Goal: Communication & Community: Participate in discussion

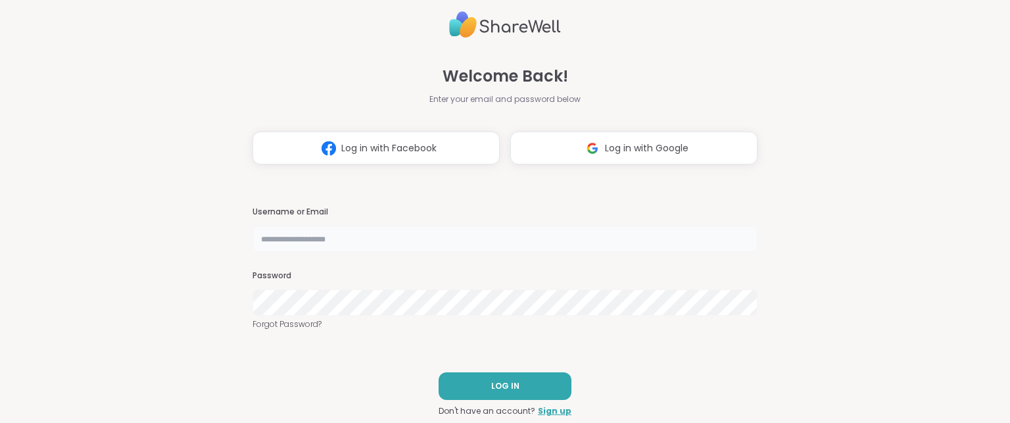
drag, startPoint x: 0, startPoint y: 0, endPoint x: 457, endPoint y: 236, distance: 514.5
click at [457, 236] on input "text" at bounding box center [505, 239] width 505 height 26
type input "**********"
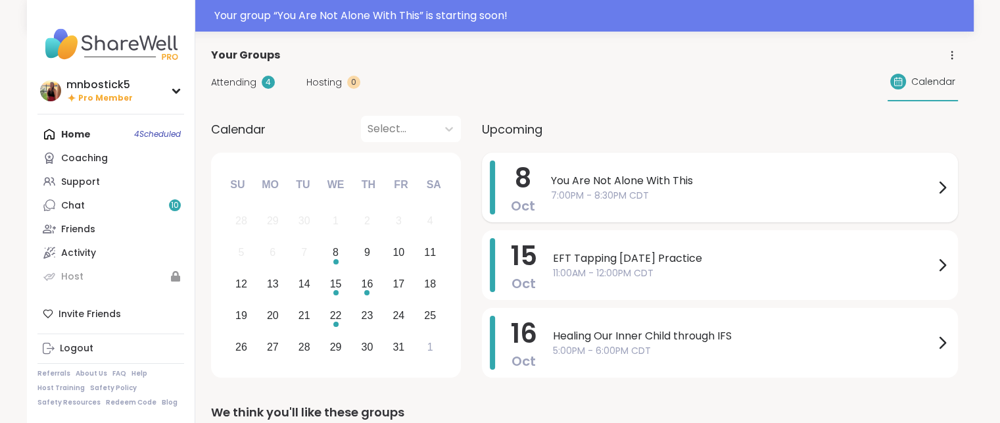
click at [727, 196] on span "7:00PM - 8:30PM CDT" at bounding box center [742, 196] width 383 height 14
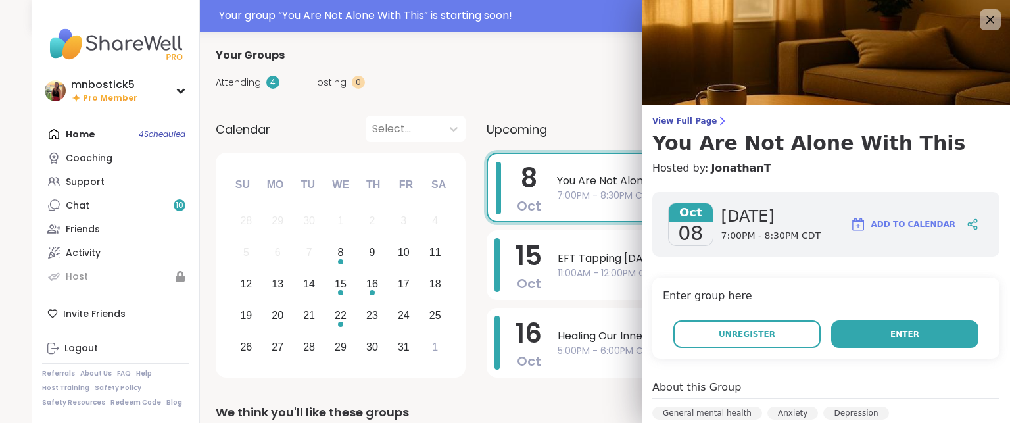
click at [890, 333] on span "Enter" at bounding box center [904, 334] width 29 height 12
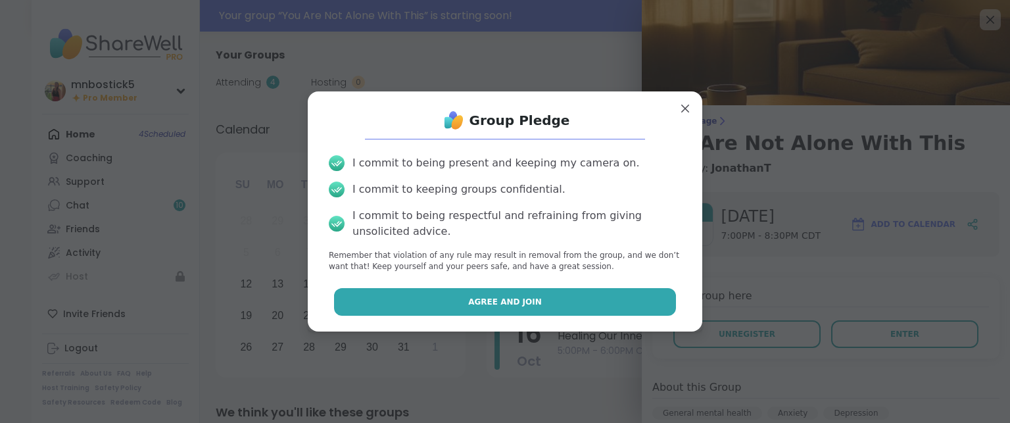
click at [491, 300] on span "Agree and Join" at bounding box center [505, 302] width 74 height 12
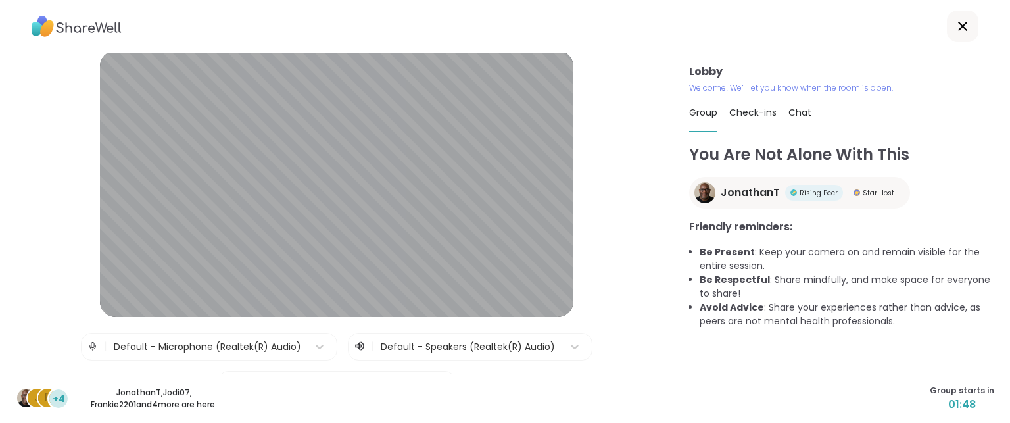
scroll to position [15, 0]
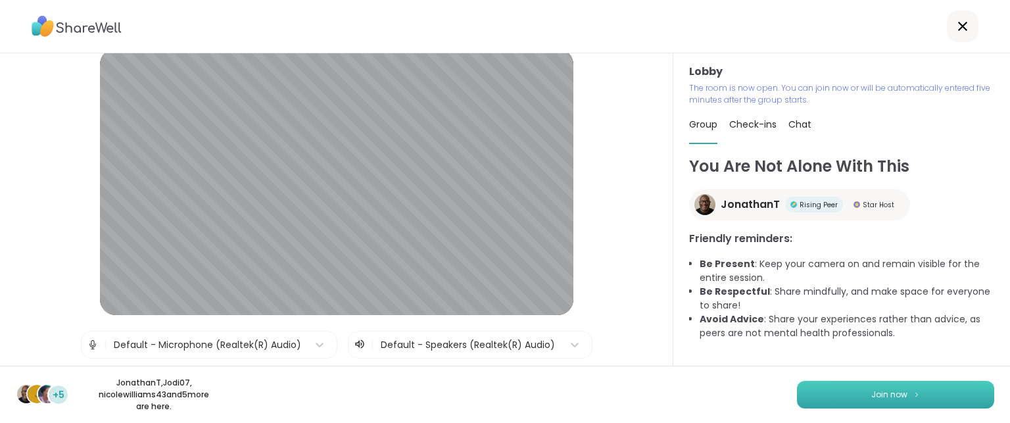
click at [881, 396] on span "Join now" at bounding box center [889, 395] width 36 height 12
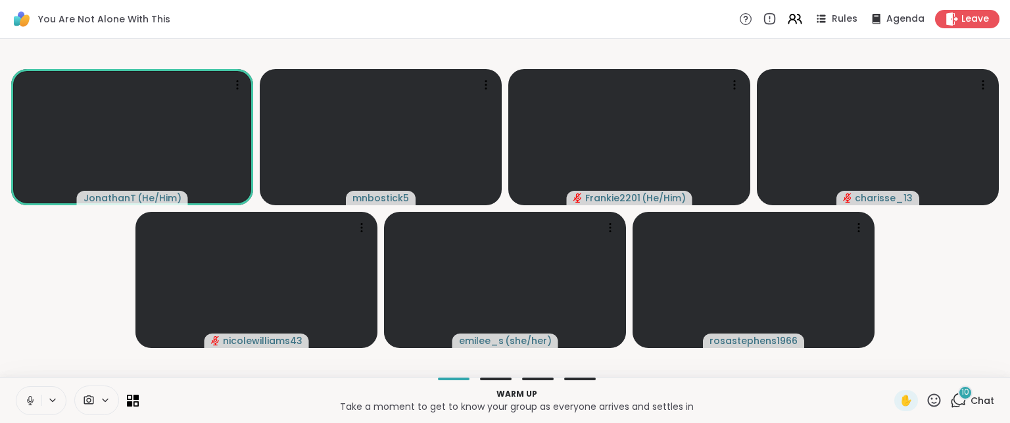
click at [971, 399] on span "Chat" at bounding box center [983, 400] width 24 height 13
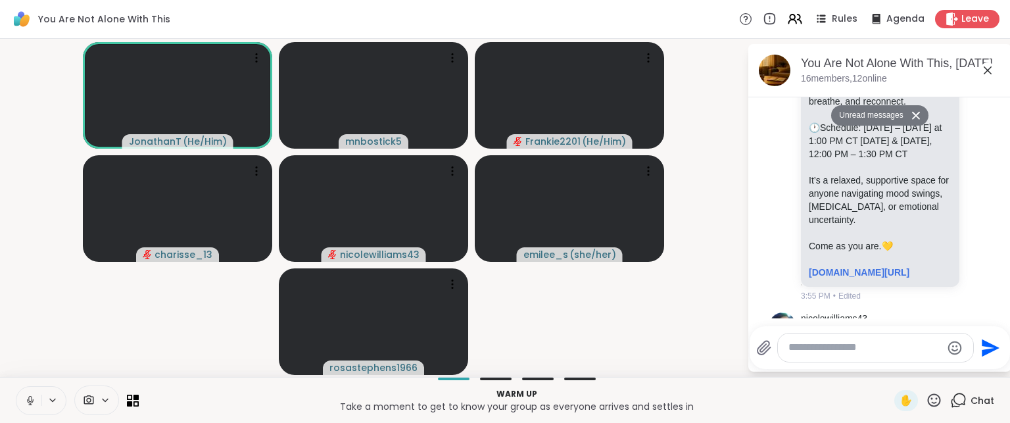
scroll to position [3141, 0]
click at [454, 58] on icon at bounding box center [452, 57] width 13 height 13
click at [736, 273] on video-player-container "JonathanT ( He/Him ) mnbostick5 Frankie2201 ( He/Him ) charisse_13 nicolewillia…" at bounding box center [373, 208] width 731 height 328
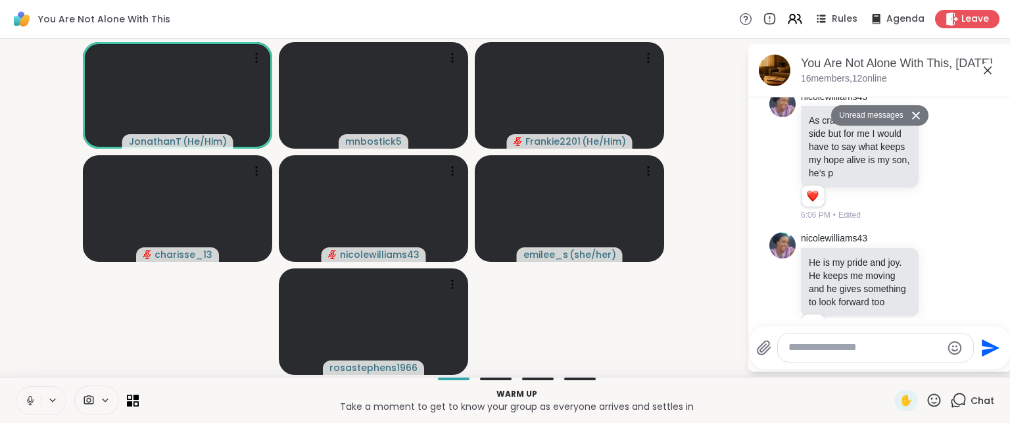
scroll to position [3901, 0]
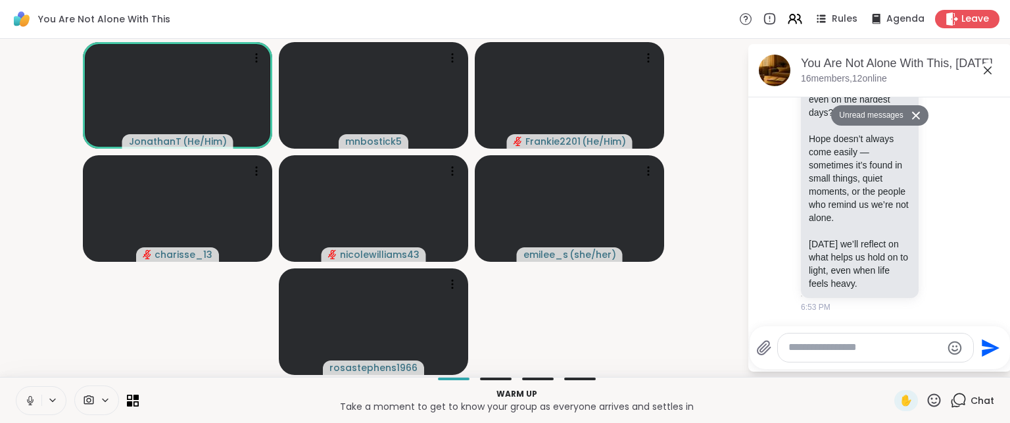
click at [31, 401] on icon at bounding box center [29, 399] width 3 height 6
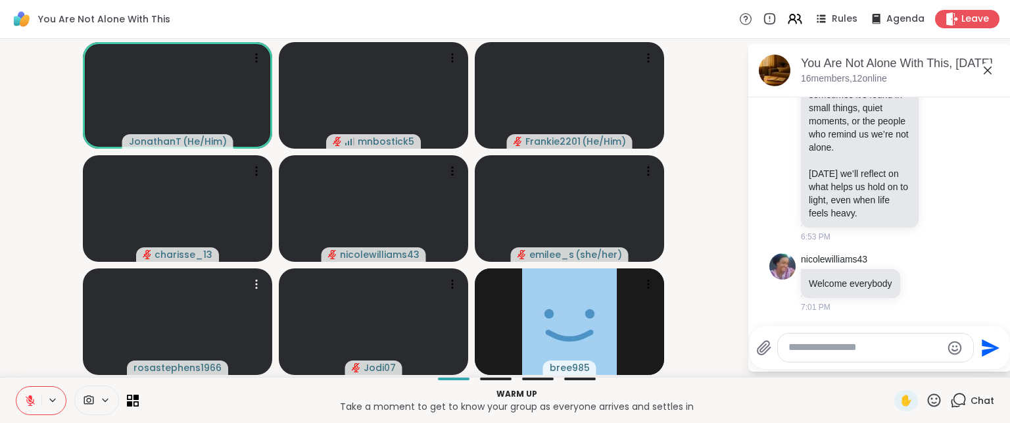
scroll to position [3940, 0]
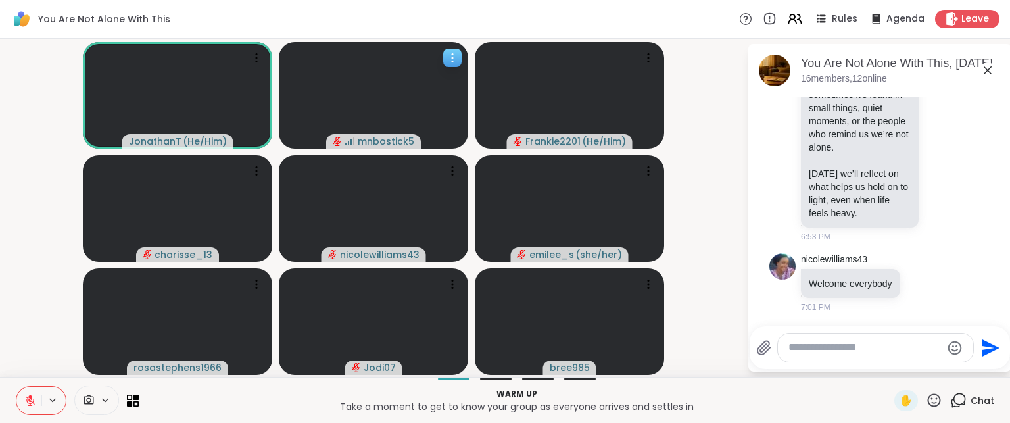
click at [452, 55] on icon at bounding box center [452, 54] width 1 height 1
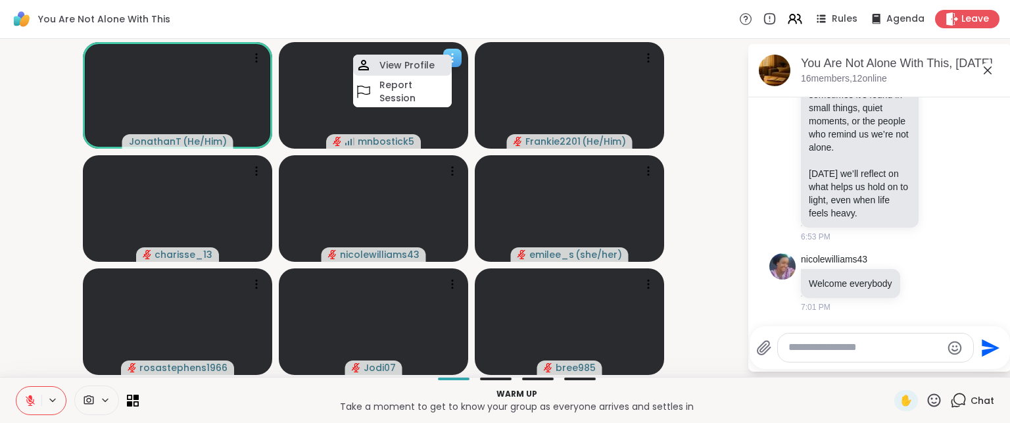
click at [427, 64] on h4 "View Profile" at bounding box center [406, 65] width 55 height 13
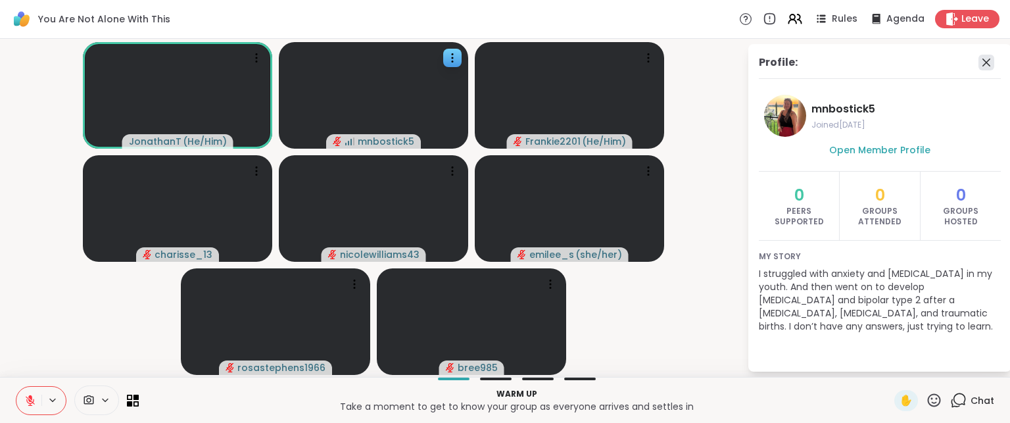
click at [988, 61] on icon at bounding box center [987, 63] width 8 height 8
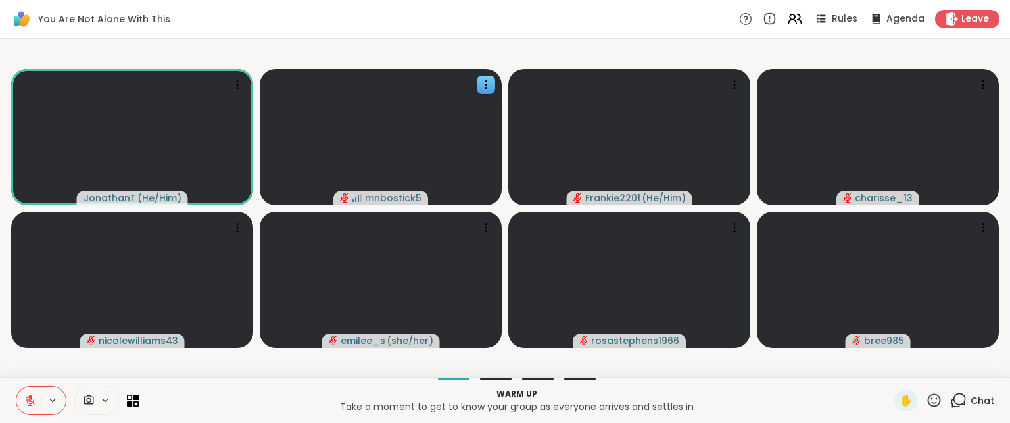
click at [959, 401] on div "Chat" at bounding box center [972, 400] width 44 height 21
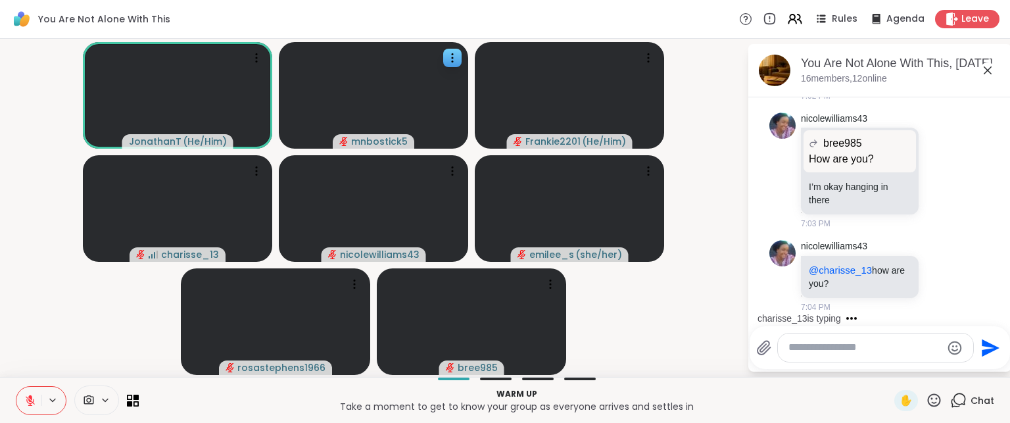
scroll to position [4460, 0]
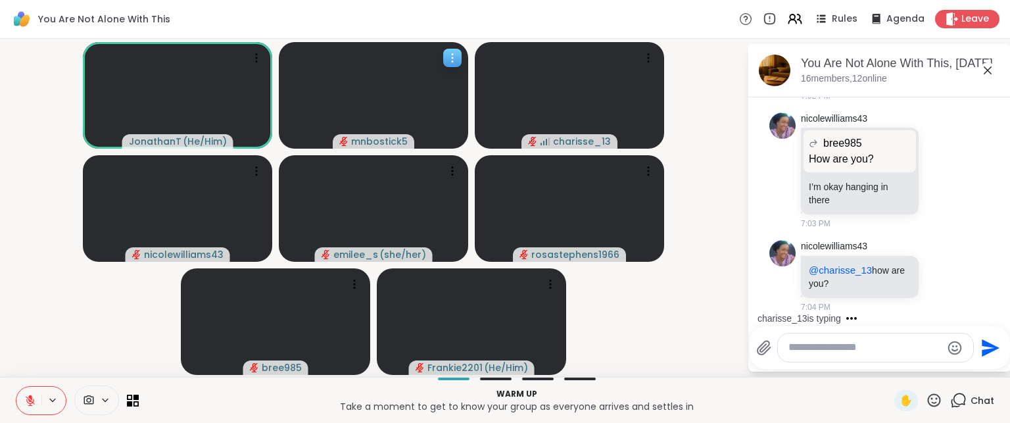
click at [384, 140] on span "mnbostick5" at bounding box center [379, 141] width 57 height 13
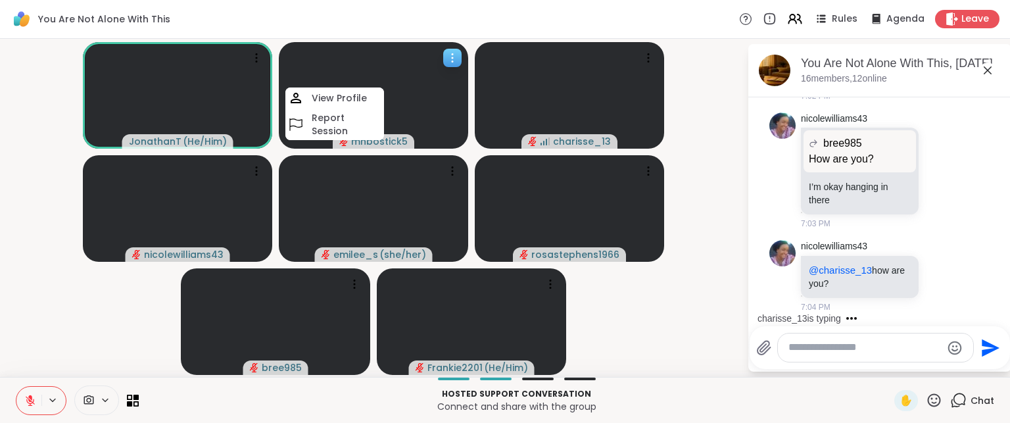
click at [455, 55] on icon at bounding box center [452, 57] width 13 height 13
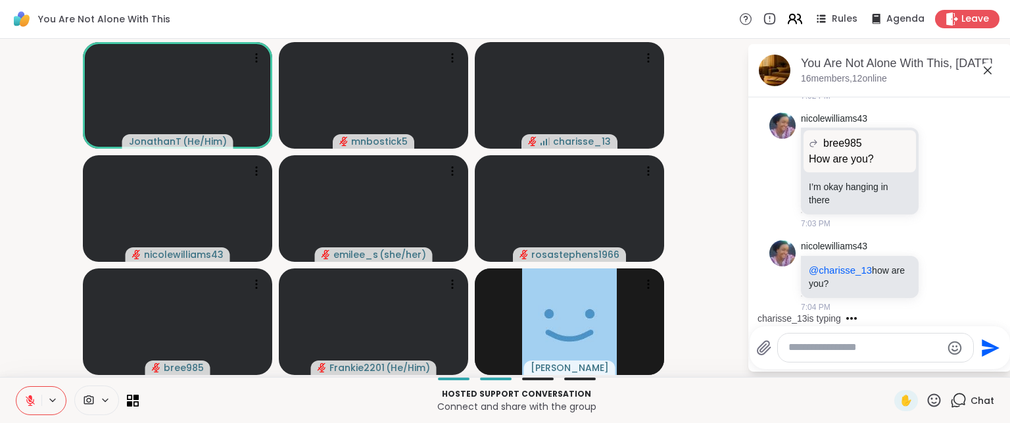
click at [791, 12] on icon at bounding box center [795, 19] width 16 height 16
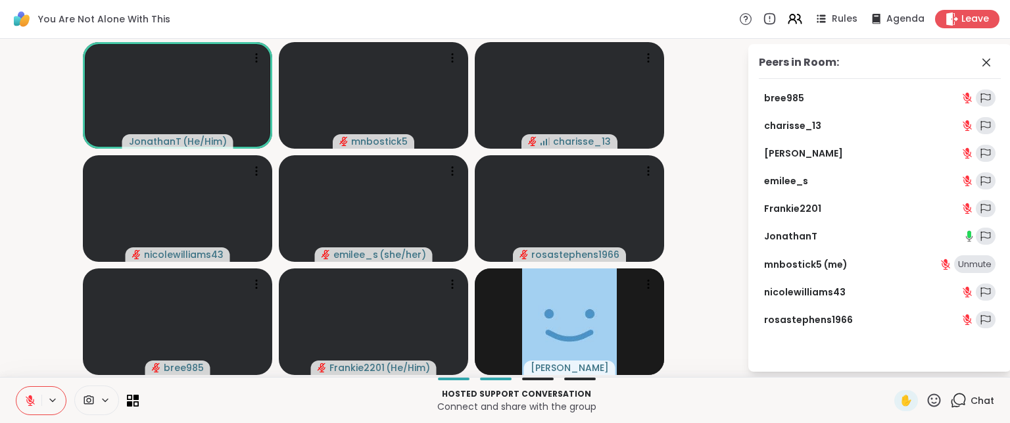
click at [806, 262] on link "mnbostick5 (me)" at bounding box center [806, 264] width 84 height 13
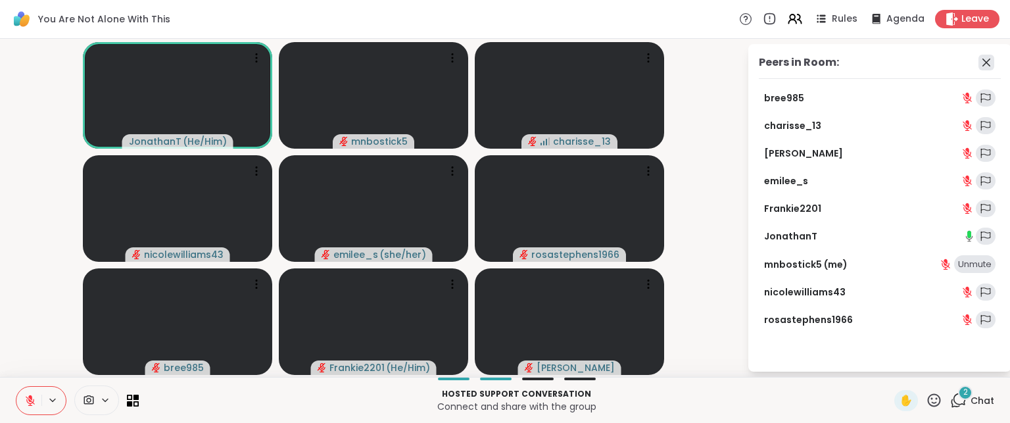
click at [991, 60] on icon at bounding box center [987, 63] width 16 height 16
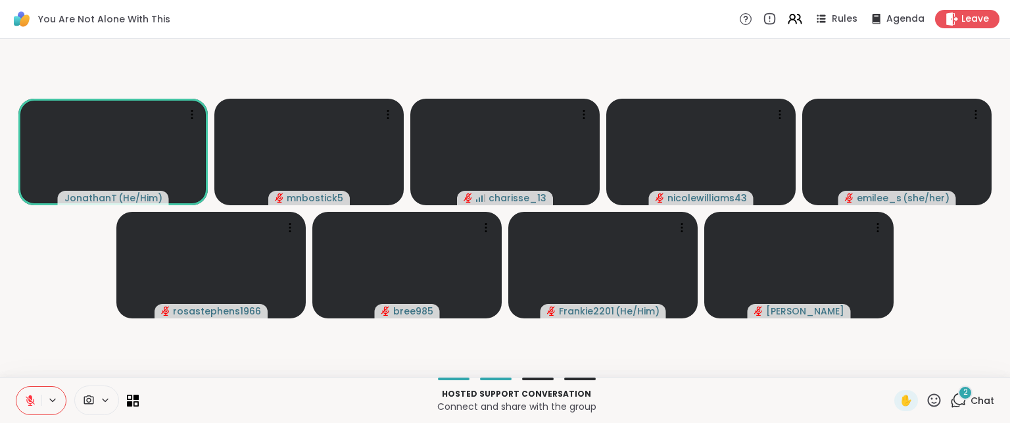
click at [959, 402] on div "2 Chat" at bounding box center [972, 400] width 44 height 21
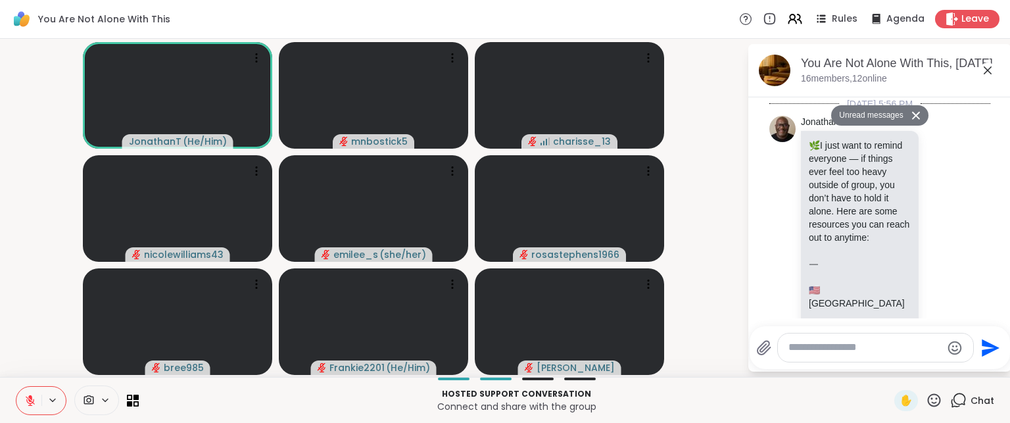
scroll to position [4955, 0]
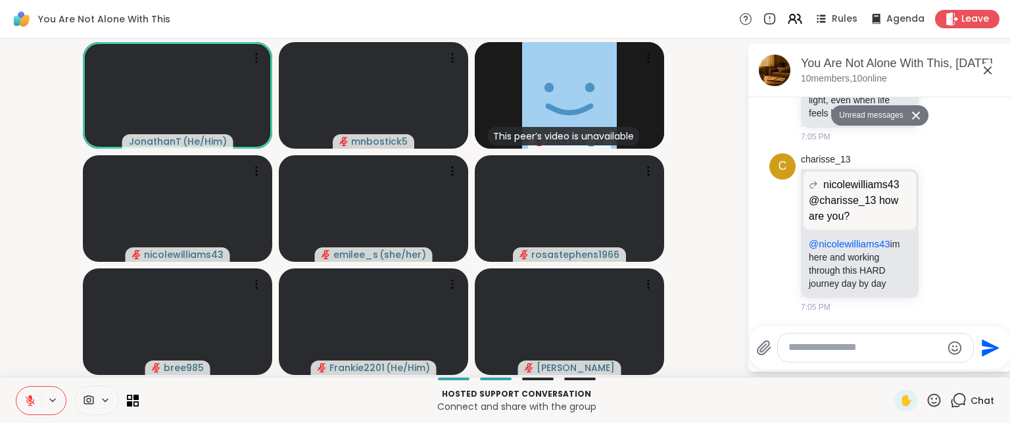
click at [715, 80] on video-player-container "JonathanT ( He/Him ) mnbostick5 This peer’s video is unavailable charisse_13 ni…" at bounding box center [373, 208] width 731 height 328
click at [107, 399] on icon at bounding box center [105, 400] width 5 height 3
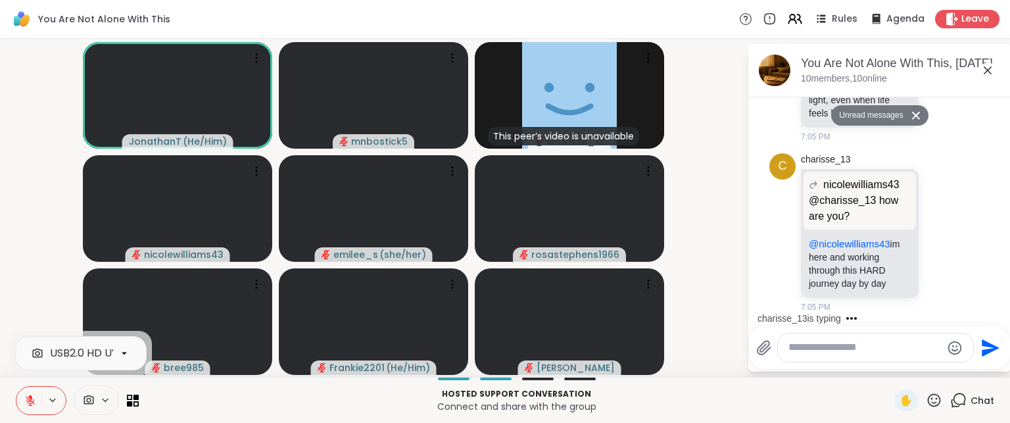
click at [107, 399] on icon at bounding box center [105, 400] width 5 height 3
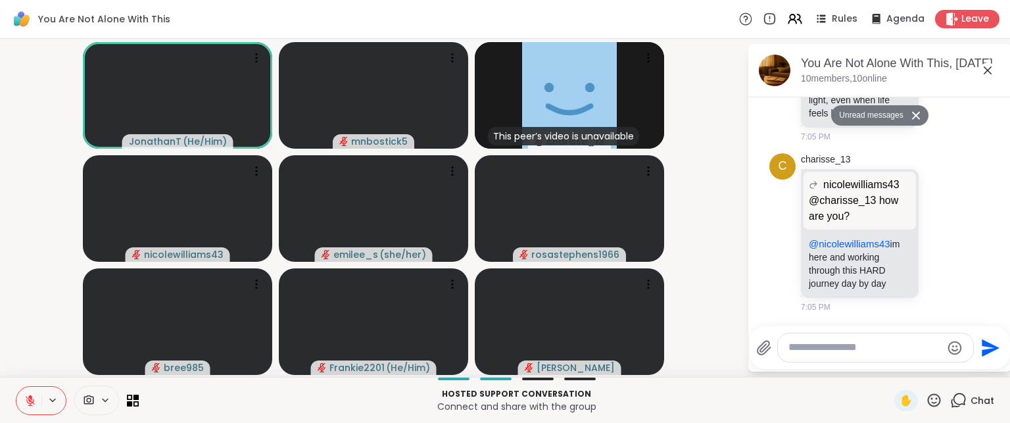
click at [739, 18] on icon at bounding box center [746, 19] width 14 height 14
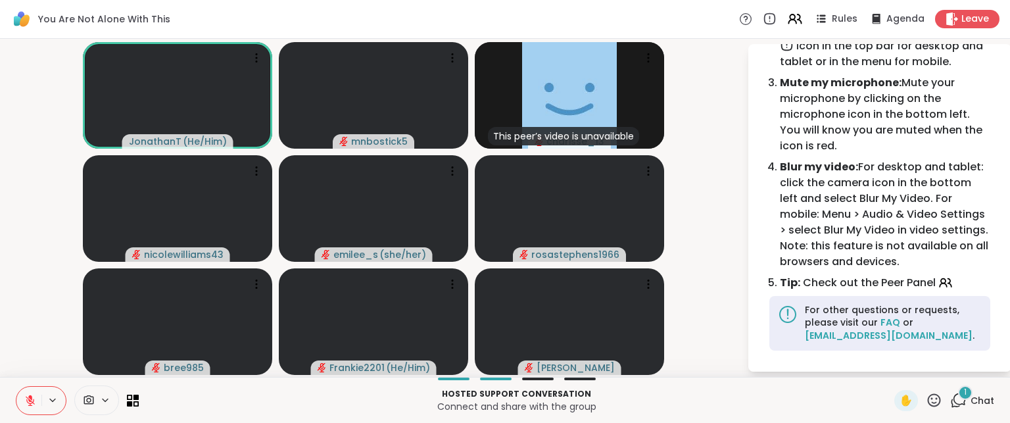
scroll to position [134, 0]
click at [103, 399] on icon at bounding box center [105, 400] width 11 height 11
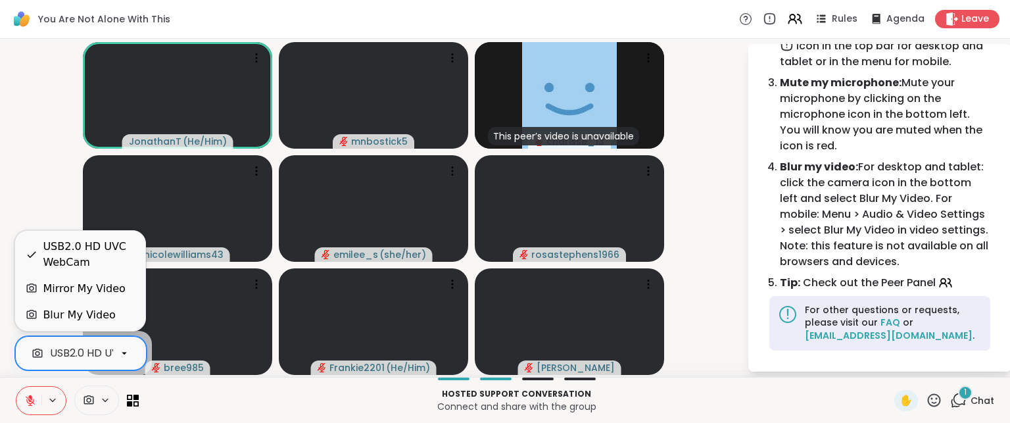
click at [126, 350] on icon at bounding box center [124, 353] width 12 height 12
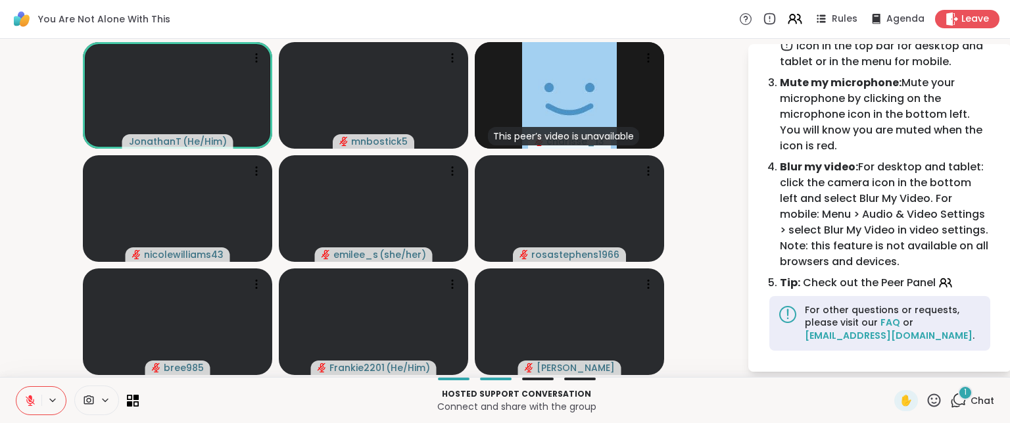
click at [732, 175] on video-player-container "JonathanT ( He/Him ) mnbostick5 This peer’s video is unavailable charisse_13 ni…" at bounding box center [373, 208] width 731 height 328
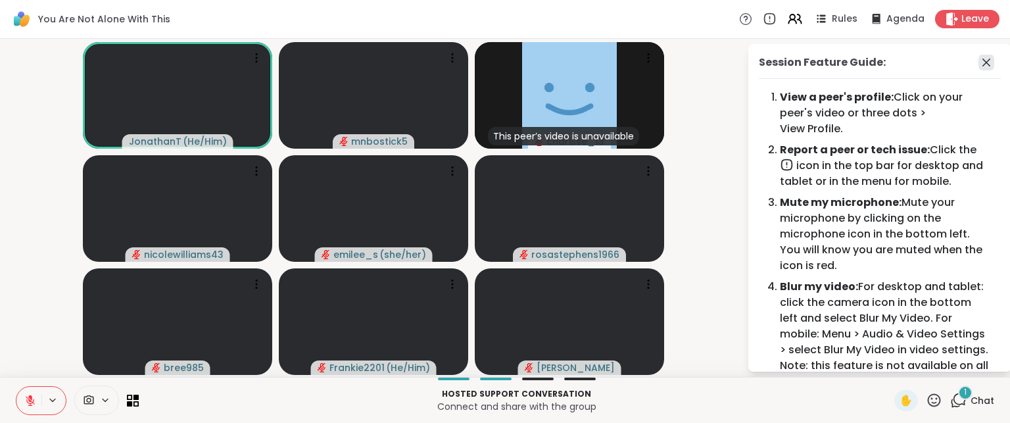
click at [979, 59] on icon at bounding box center [987, 63] width 16 height 16
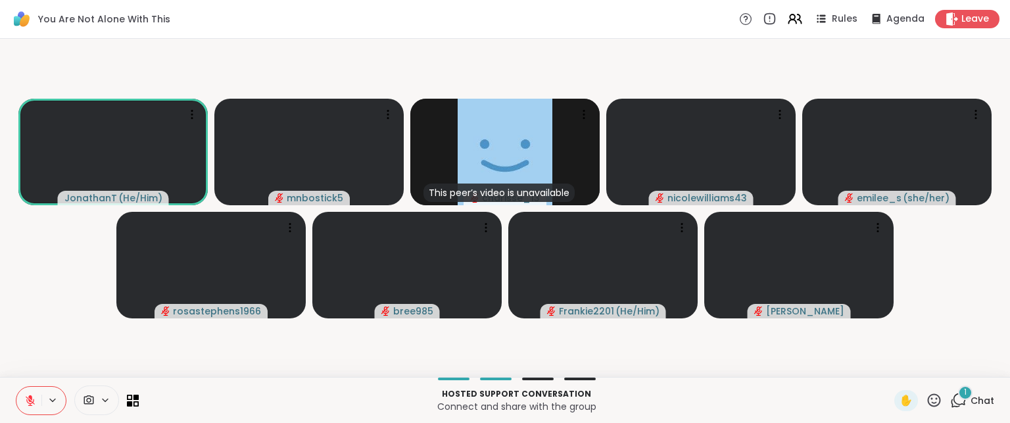
click at [954, 397] on icon at bounding box center [960, 399] width 12 height 12
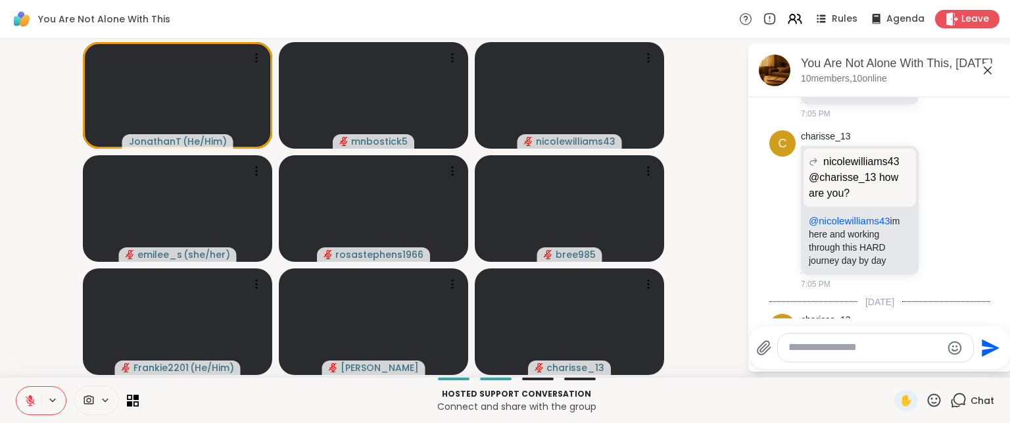
scroll to position [4714, 0]
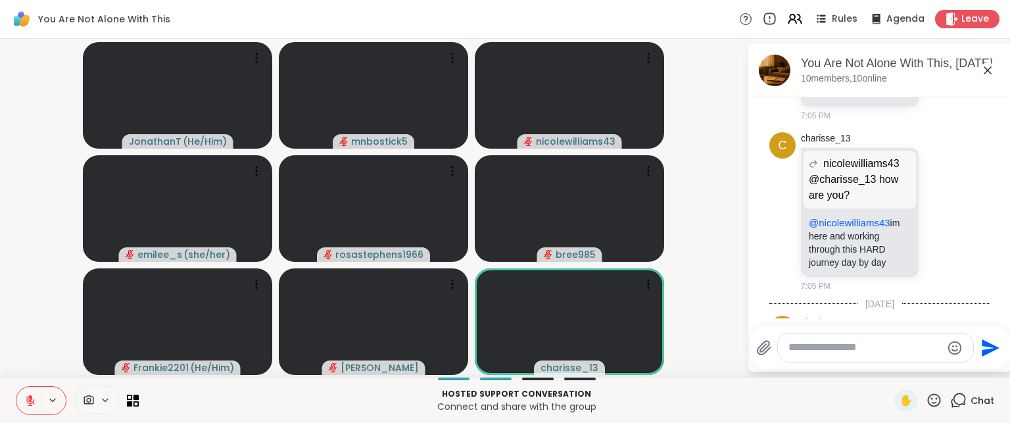
click at [764, 18] on icon at bounding box center [769, 19] width 14 height 14
click at [744, 17] on icon at bounding box center [746, 19] width 5 height 7
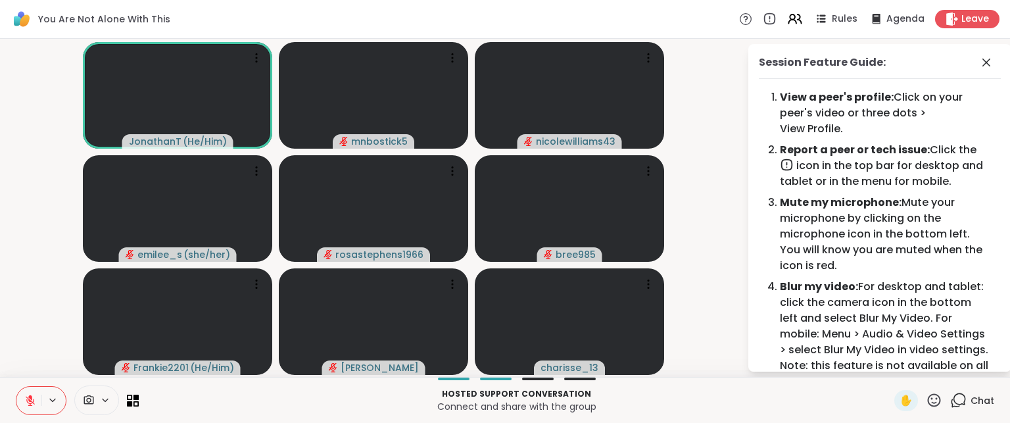
scroll to position [0, 0]
click at [979, 59] on icon at bounding box center [987, 63] width 16 height 16
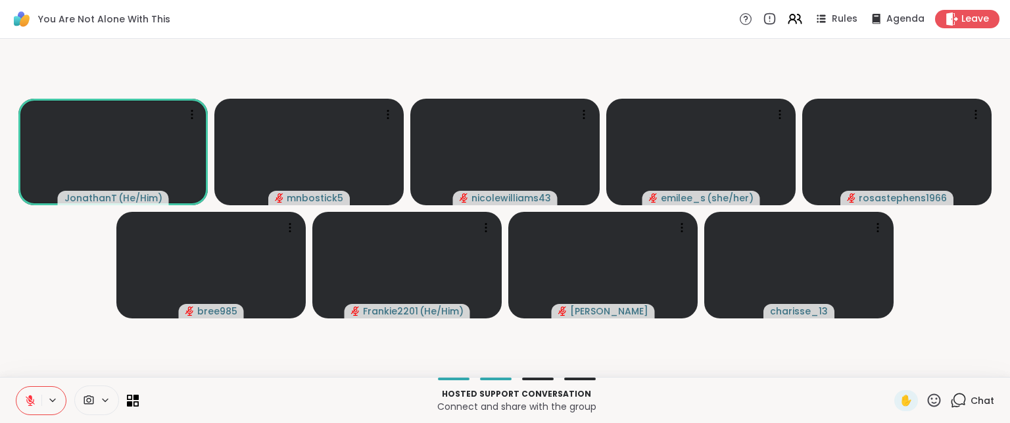
click at [956, 403] on icon at bounding box center [958, 400] width 16 height 16
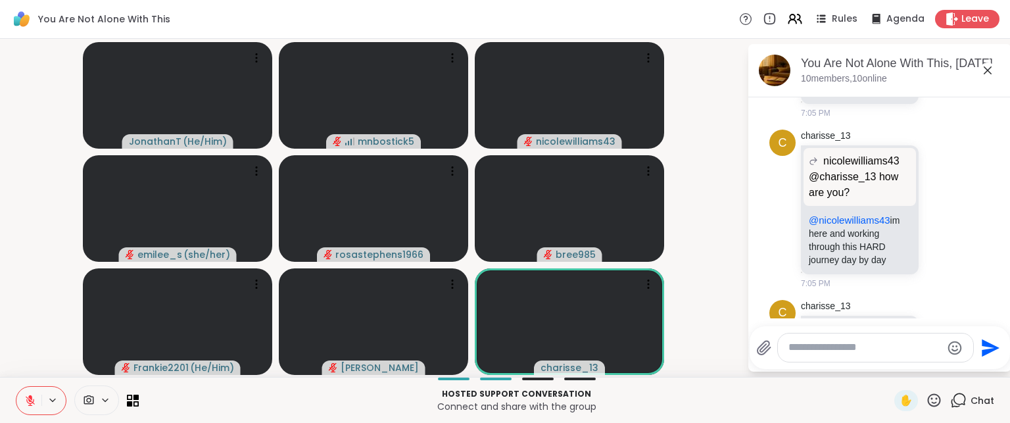
scroll to position [4717, 0]
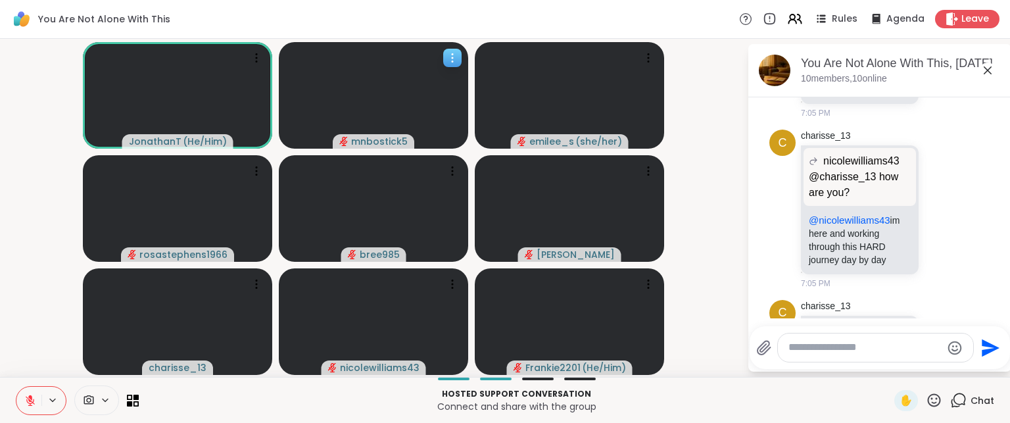
click at [453, 56] on icon at bounding box center [452, 57] width 13 height 13
click at [672, 18] on div "You Are Not Alone With This Rules Agenda Leave" at bounding box center [505, 19] width 1010 height 39
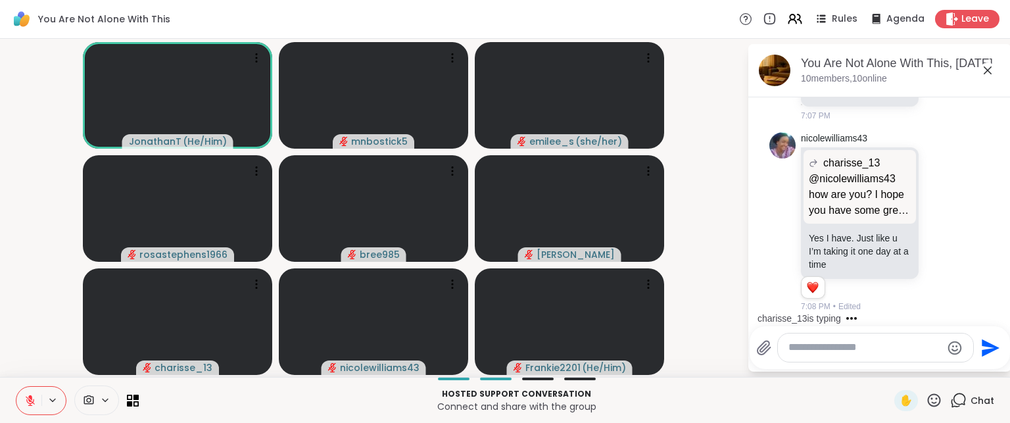
scroll to position [5225, 0]
click at [708, 389] on p "Hosted support conversation" at bounding box center [517, 394] width 740 height 12
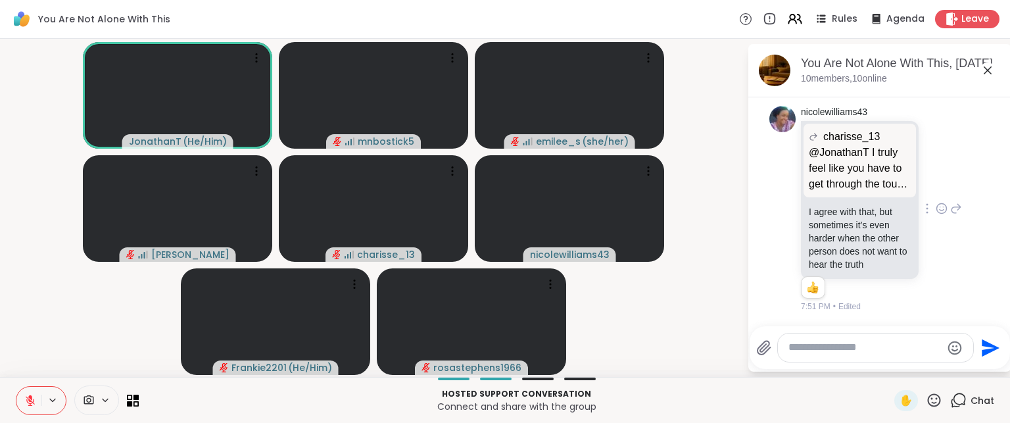
scroll to position [6945, 0]
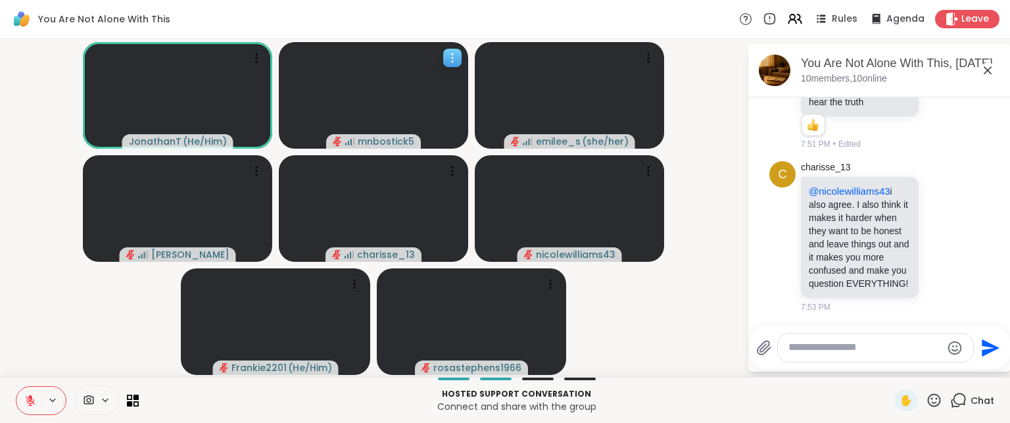
click at [453, 57] on icon at bounding box center [452, 57] width 13 height 13
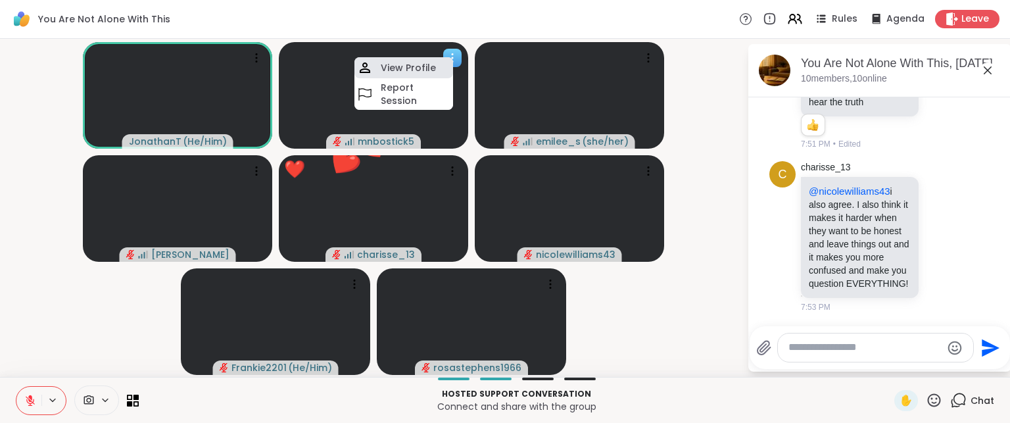
click at [429, 64] on h4 "View Profile" at bounding box center [408, 67] width 55 height 13
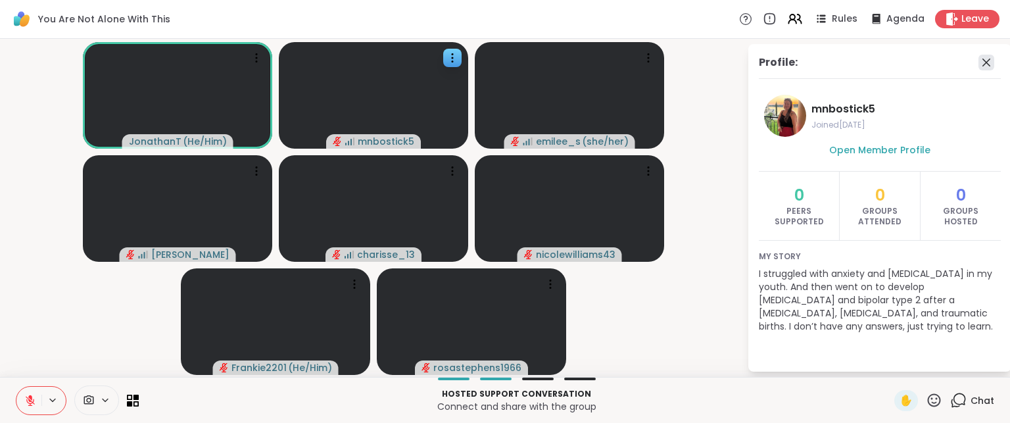
click at [987, 61] on icon at bounding box center [987, 63] width 16 height 16
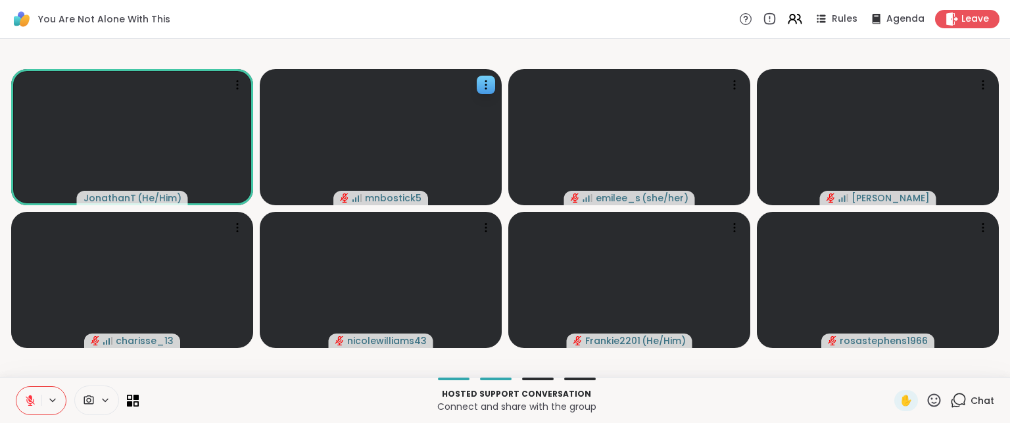
click at [971, 399] on span "Chat" at bounding box center [983, 400] width 24 height 13
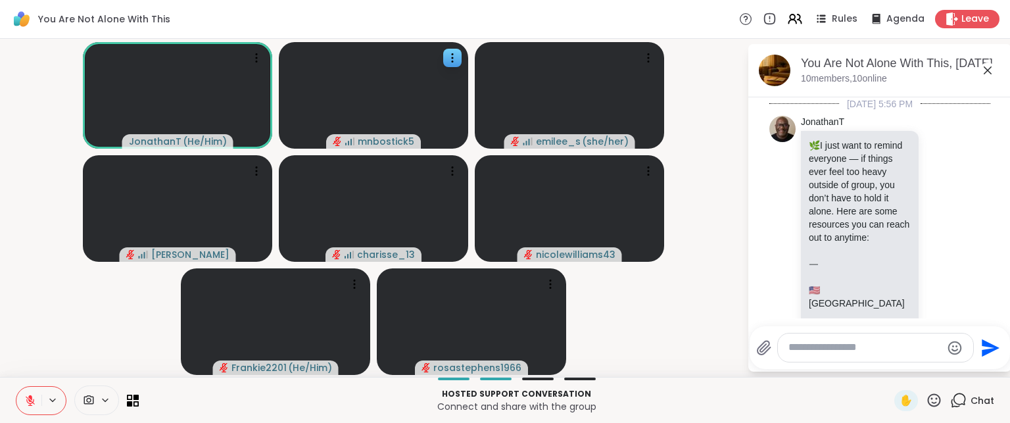
scroll to position [6932, 0]
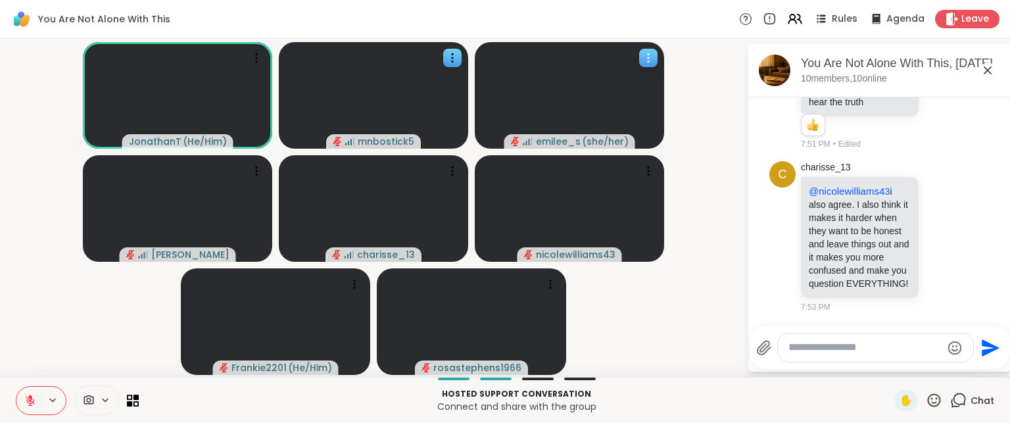
click at [648, 55] on icon at bounding box center [648, 54] width 1 height 1
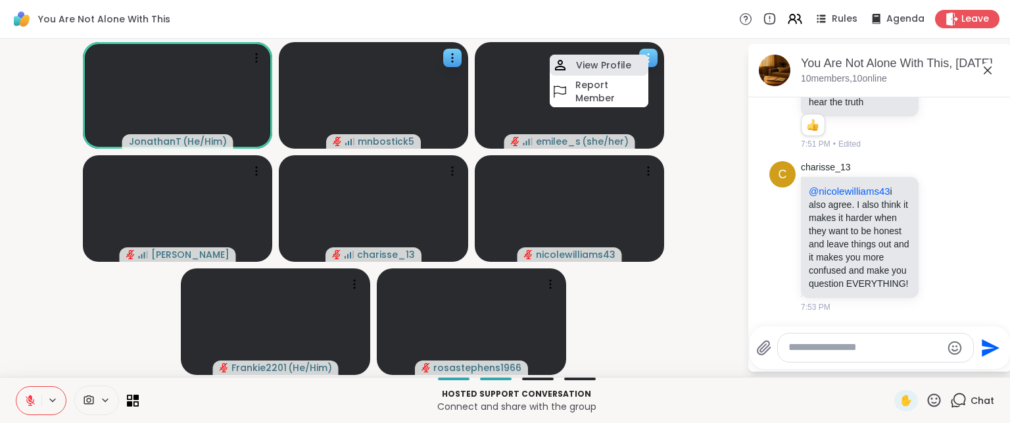
click at [629, 61] on h4 "View Profile" at bounding box center [603, 65] width 55 height 13
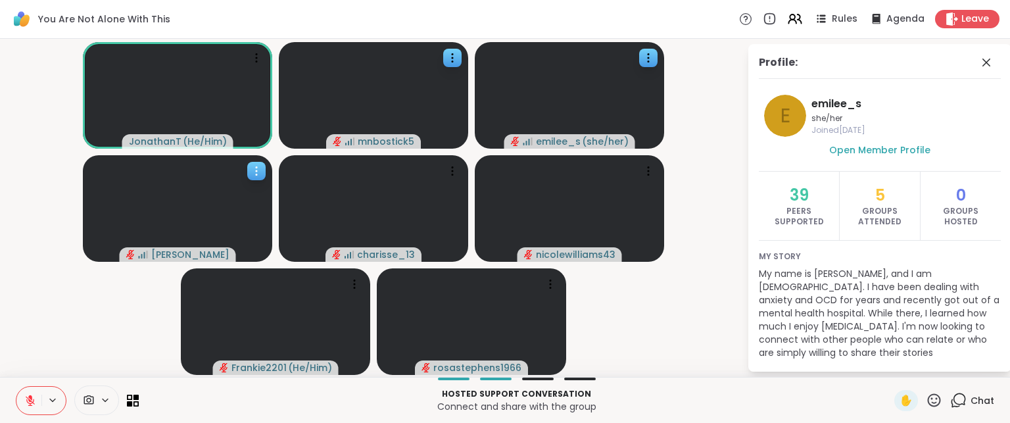
click at [256, 168] on icon at bounding box center [256, 170] width 13 height 13
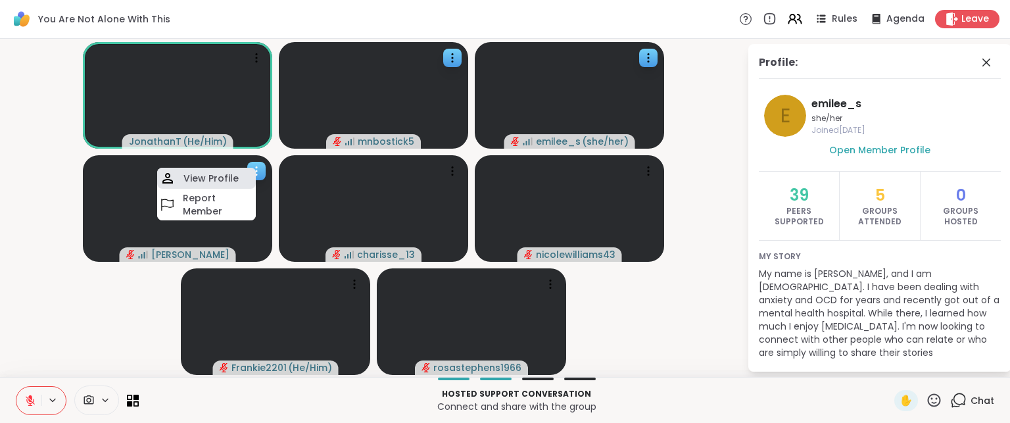
click at [232, 174] on h4 "View Profile" at bounding box center [210, 178] width 55 height 13
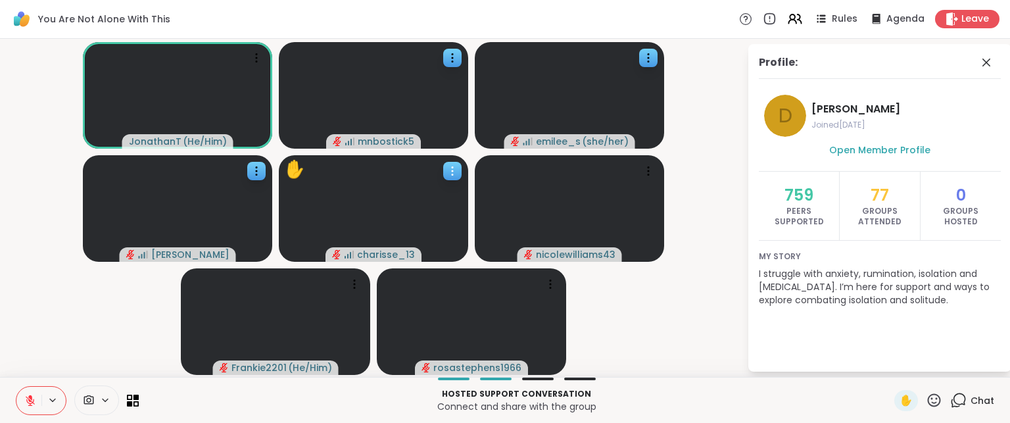
click at [451, 168] on icon at bounding box center [452, 170] width 13 height 13
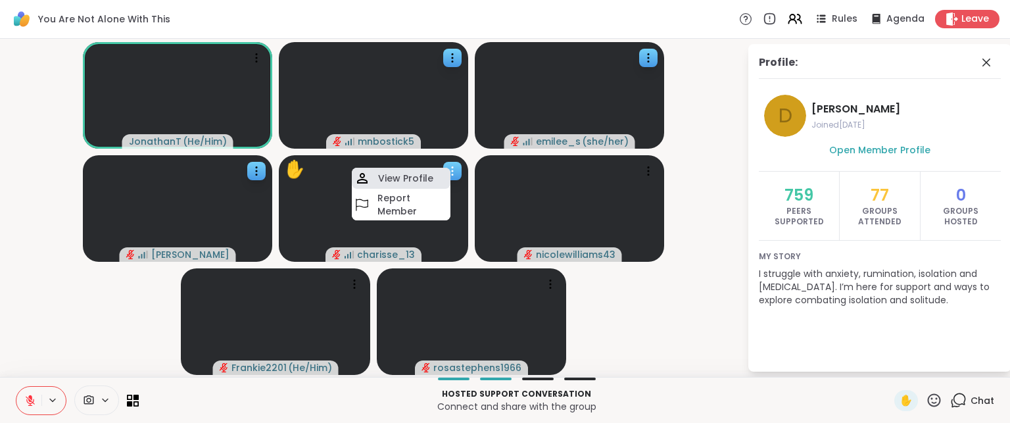
click at [435, 178] on div "View Profile" at bounding box center [401, 178] width 99 height 21
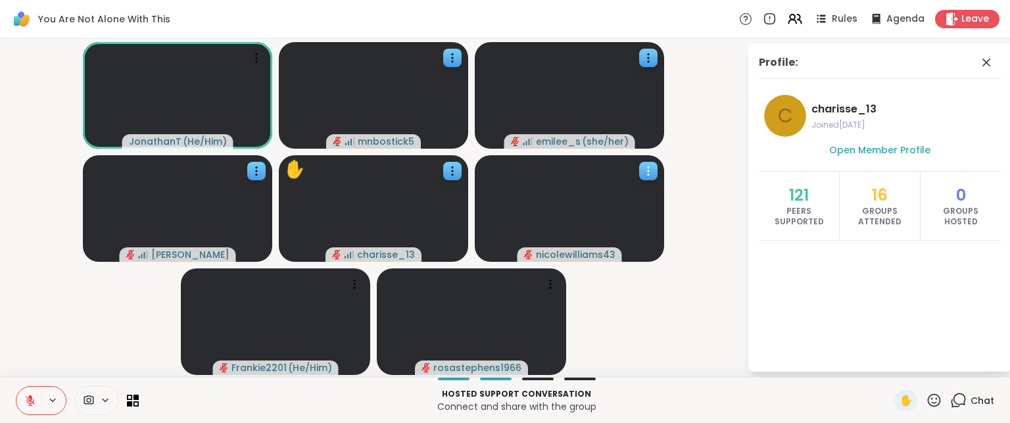
click at [648, 169] on icon at bounding box center [648, 170] width 13 height 13
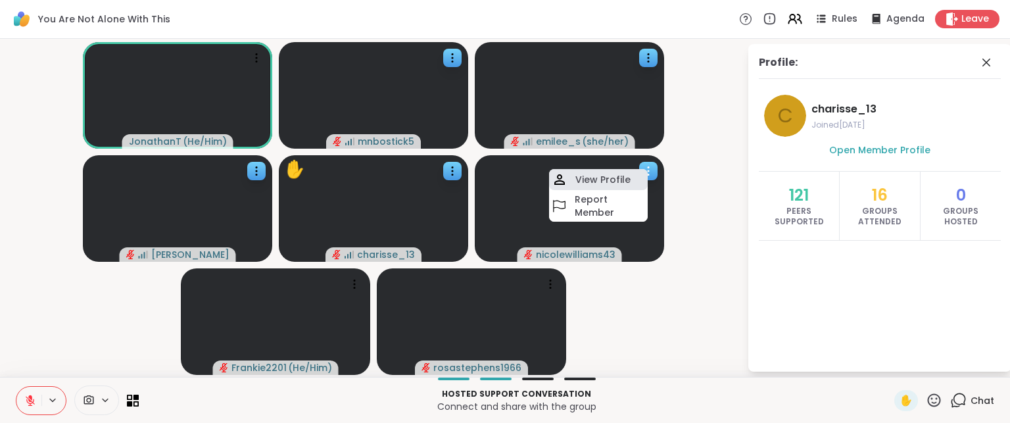
click at [623, 176] on h4 "View Profile" at bounding box center [602, 179] width 55 height 13
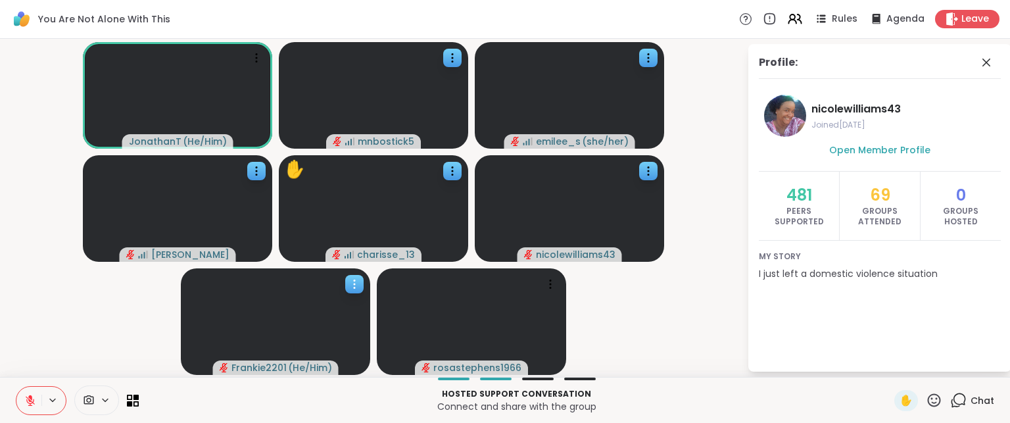
click at [358, 281] on icon at bounding box center [354, 284] width 13 height 13
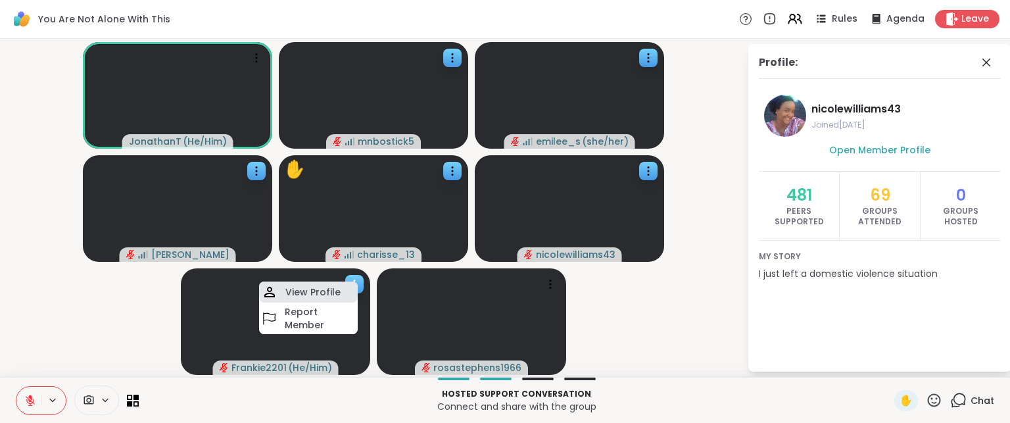
click at [334, 286] on h4 "View Profile" at bounding box center [312, 291] width 55 height 13
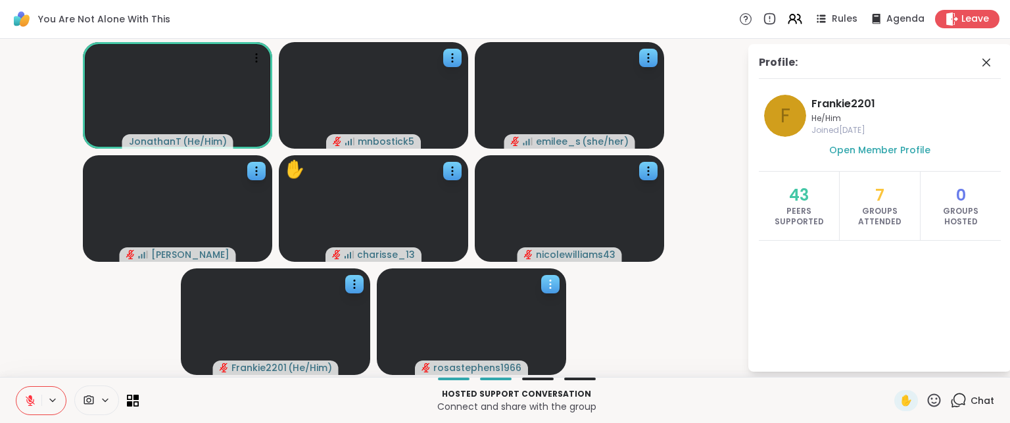
click at [550, 281] on icon at bounding box center [550, 280] width 1 height 1
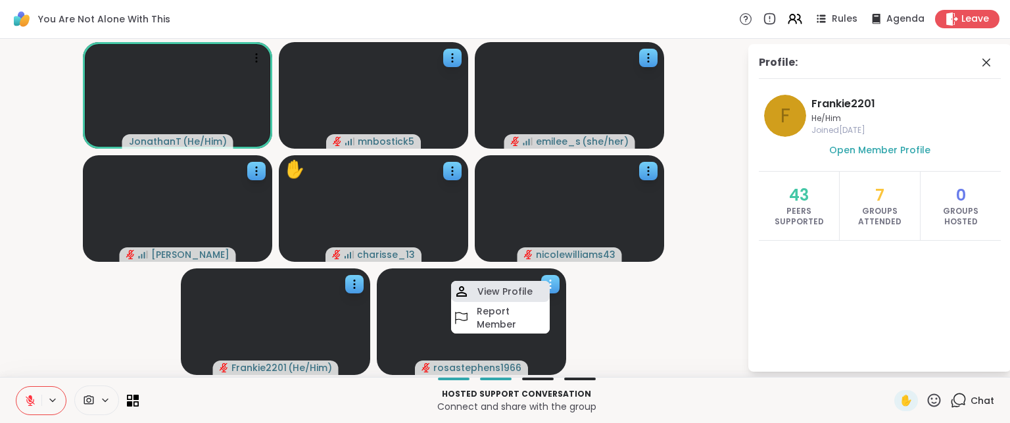
click at [527, 285] on h4 "View Profile" at bounding box center [504, 291] width 55 height 13
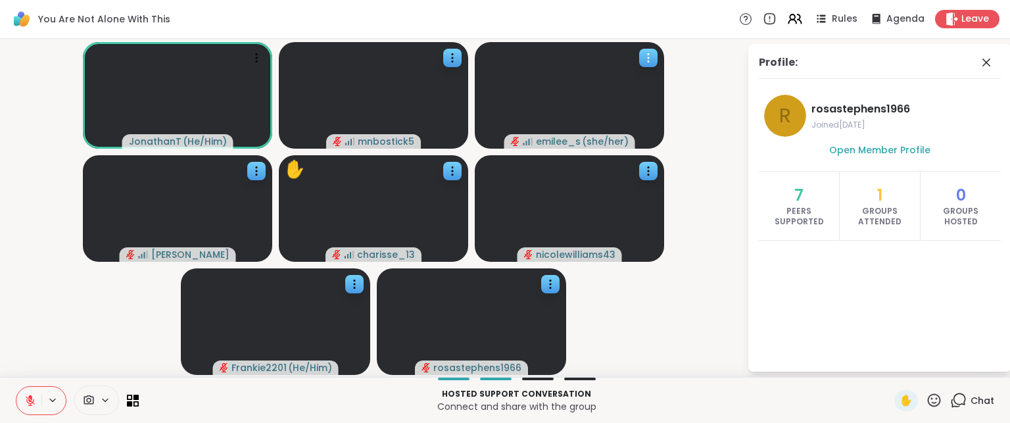
click at [648, 52] on icon at bounding box center [648, 57] width 13 height 13
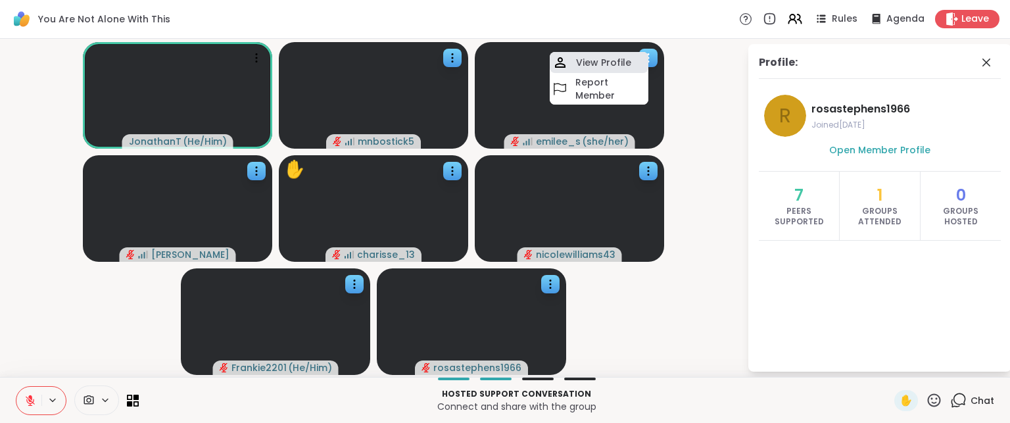
click at [623, 60] on h4 "View Profile" at bounding box center [603, 62] width 55 height 13
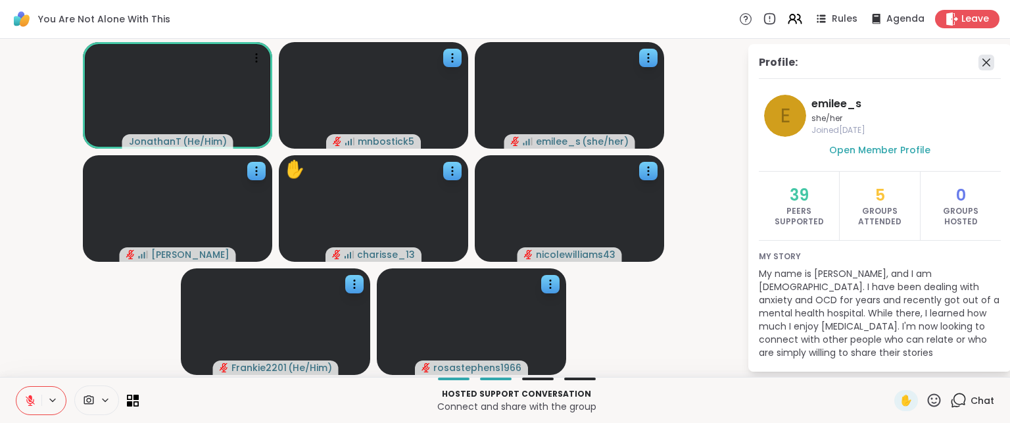
click at [988, 61] on icon at bounding box center [987, 63] width 8 height 8
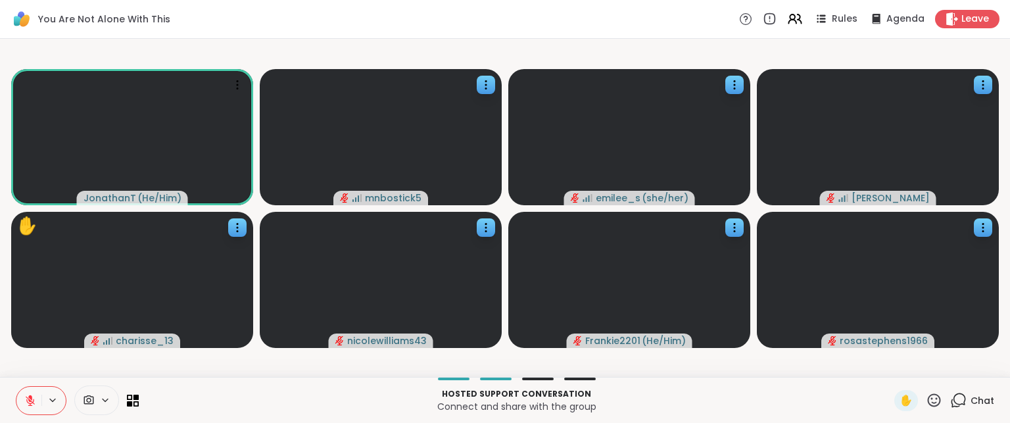
click at [971, 403] on span "Chat" at bounding box center [983, 400] width 24 height 13
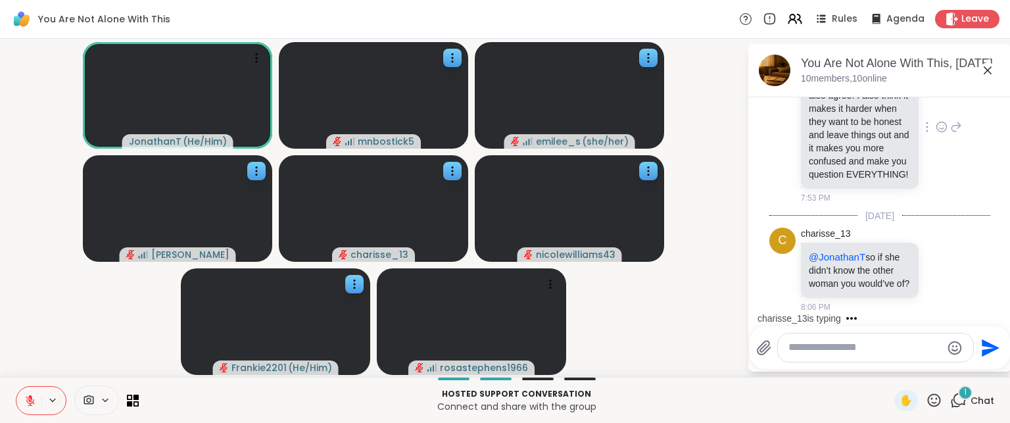
scroll to position [7055, 0]
click at [452, 60] on icon at bounding box center [452, 57] width 13 height 13
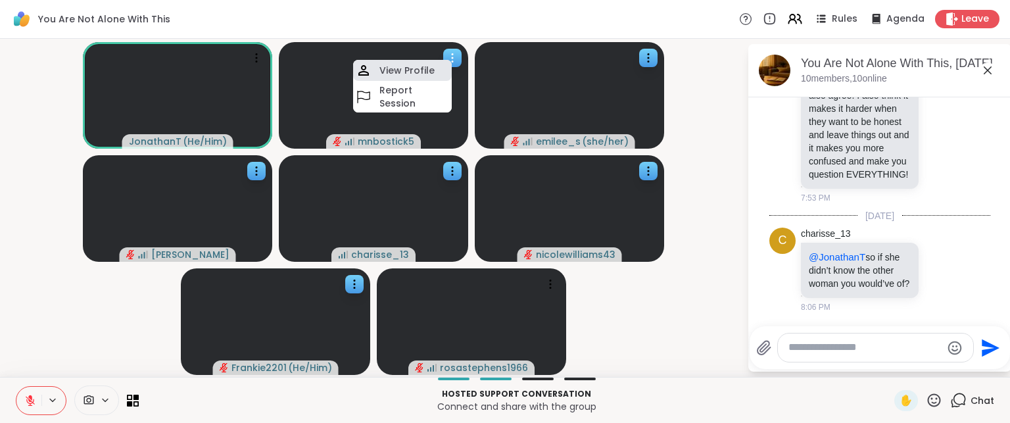
click at [420, 70] on h4 "View Profile" at bounding box center [406, 70] width 55 height 13
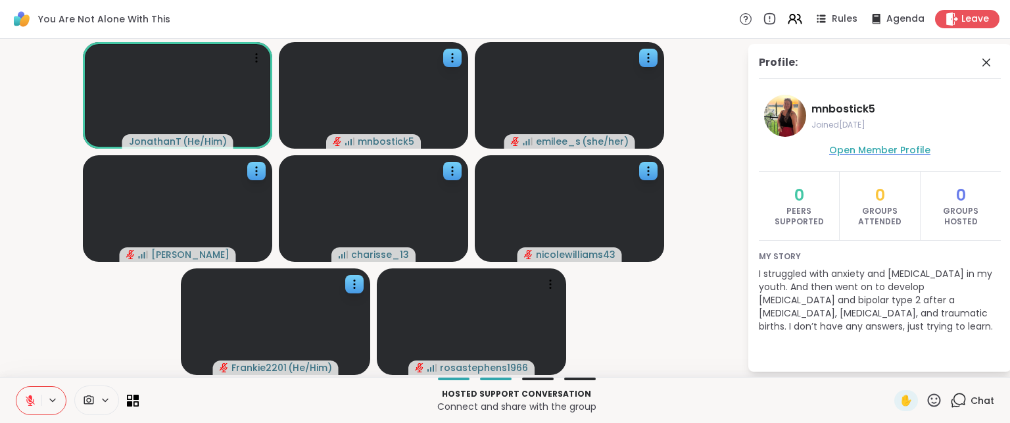
click at [902, 149] on span "Open Member Profile" at bounding box center [879, 149] width 101 height 13
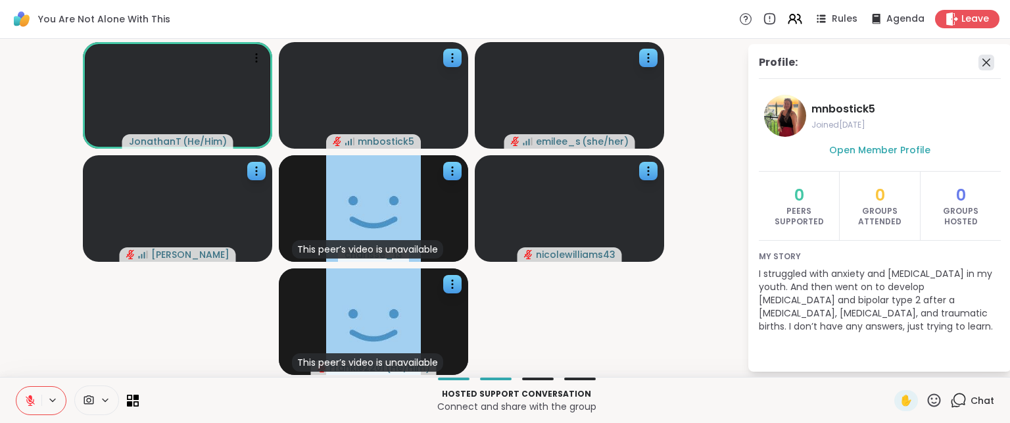
click at [989, 64] on icon at bounding box center [987, 63] width 16 height 16
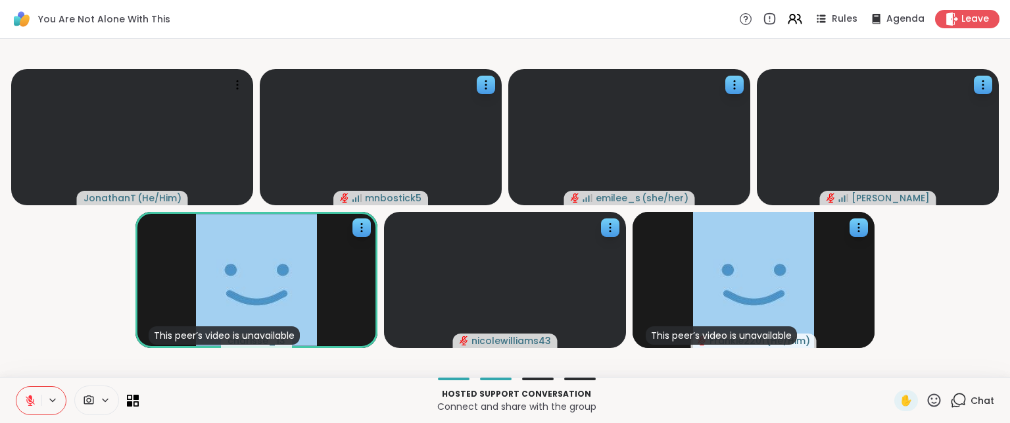
click at [971, 399] on span "Chat" at bounding box center [983, 400] width 24 height 13
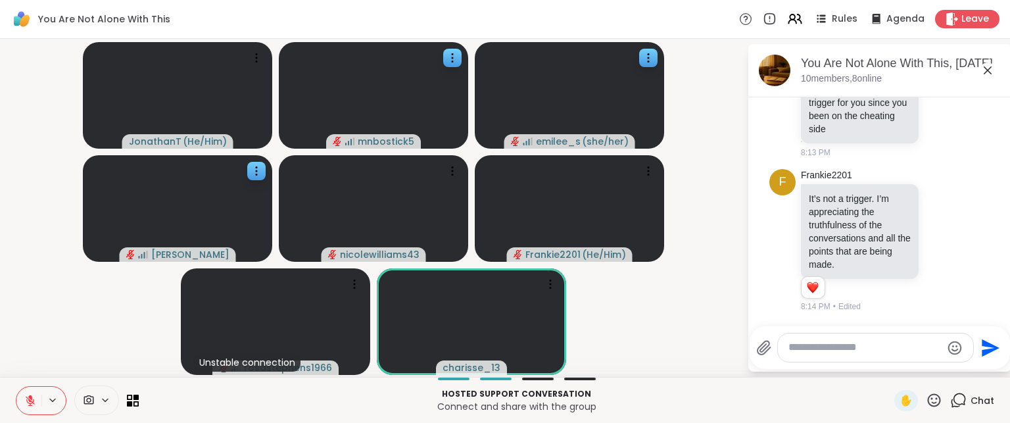
scroll to position [7319, 0]
click at [552, 281] on icon at bounding box center [550, 284] width 13 height 13
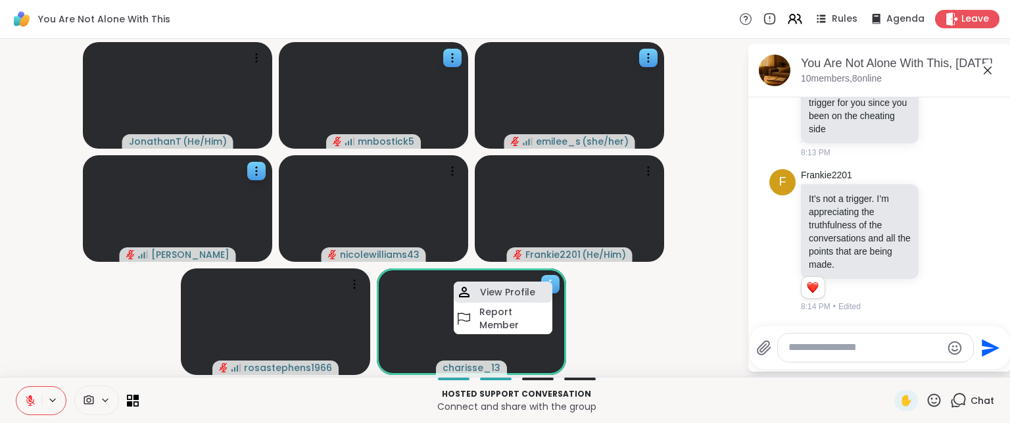
click at [532, 287] on h4 "View Profile" at bounding box center [507, 291] width 55 height 13
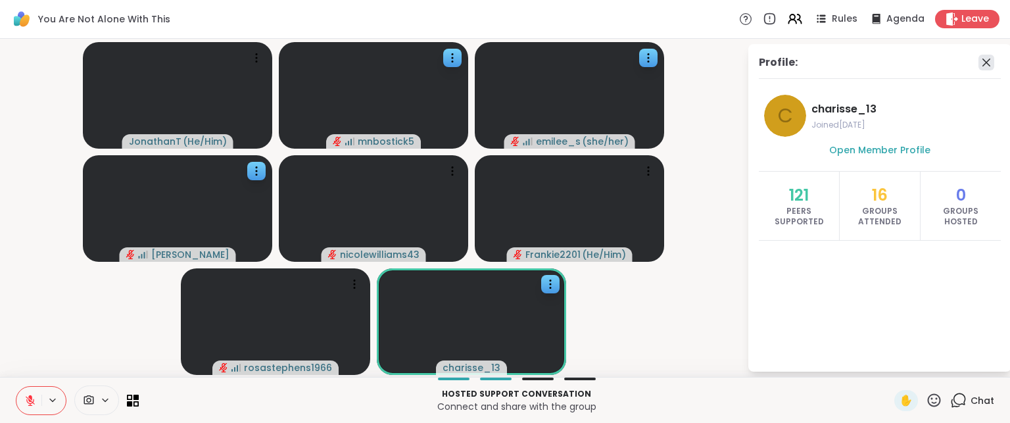
click at [989, 58] on icon at bounding box center [987, 63] width 16 height 16
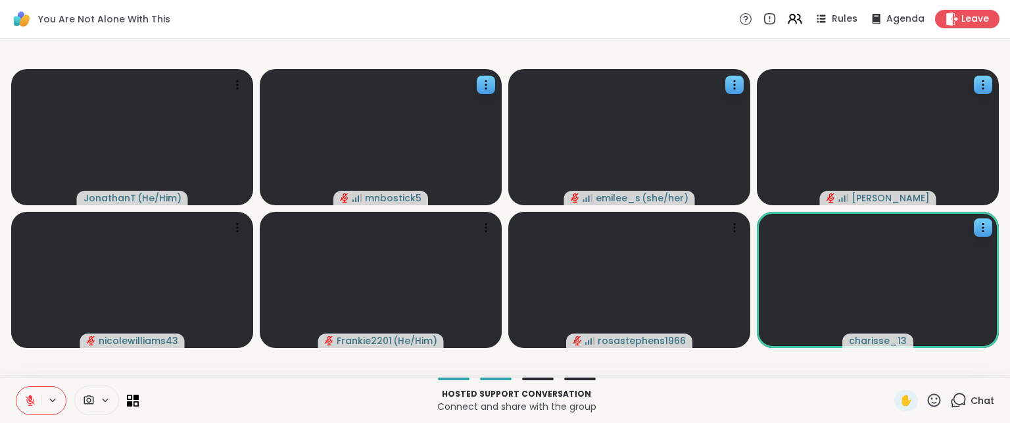
click at [971, 398] on span "Chat" at bounding box center [983, 400] width 24 height 13
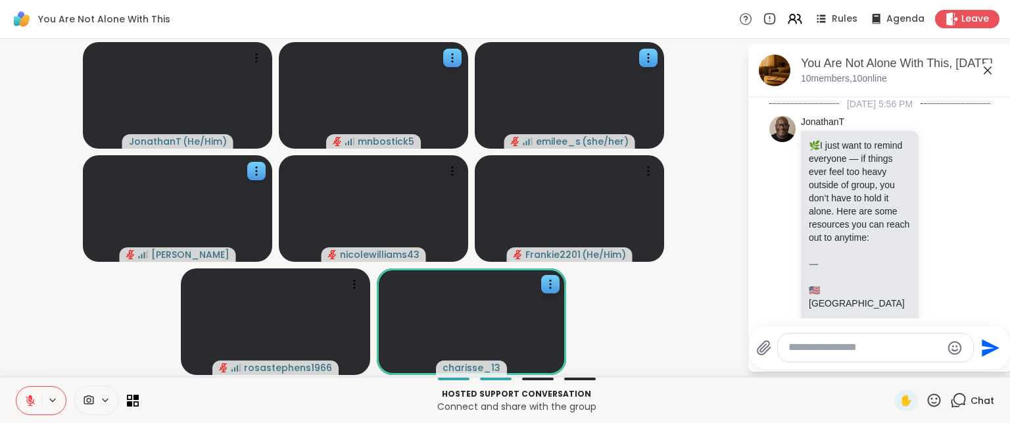
scroll to position [7305, 0]
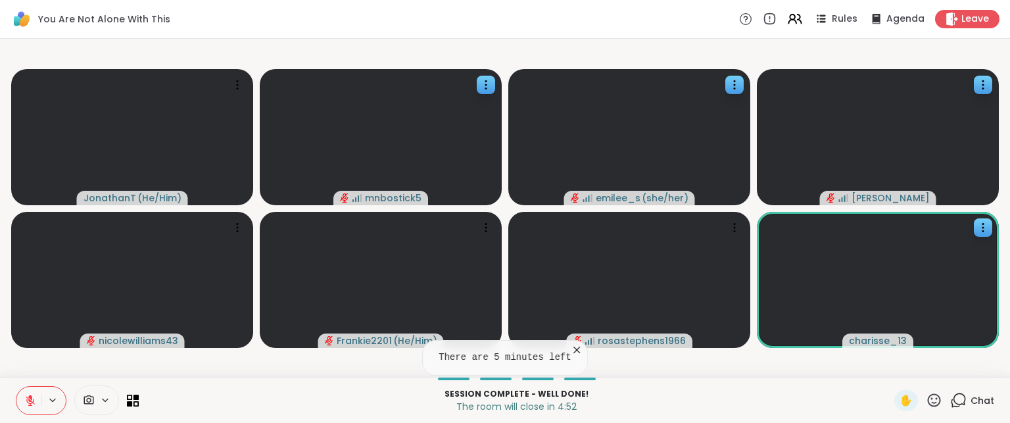
click at [971, 399] on span "Chat" at bounding box center [983, 400] width 24 height 13
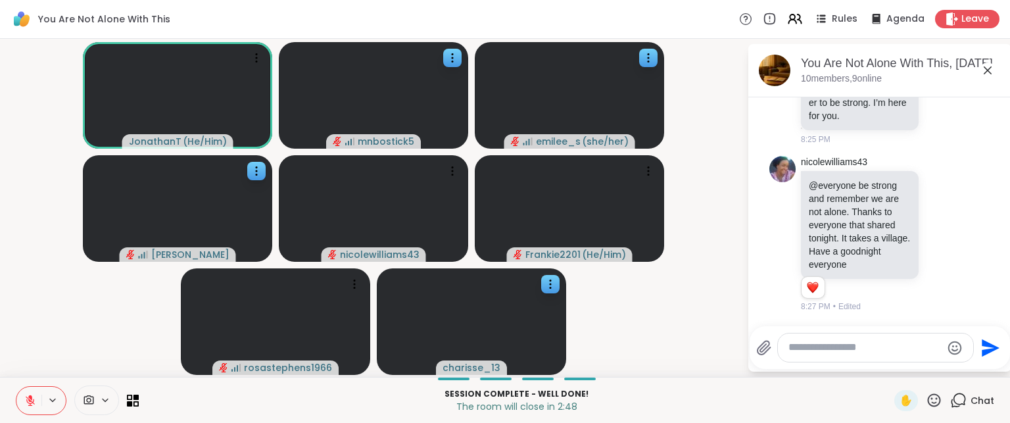
scroll to position [7608, 0]
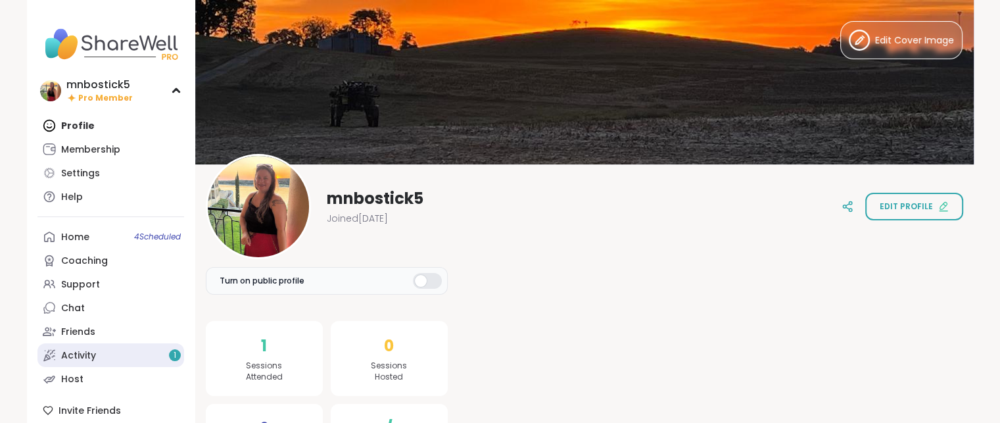
click at [110, 354] on link "Activity 1" at bounding box center [110, 355] width 147 height 24
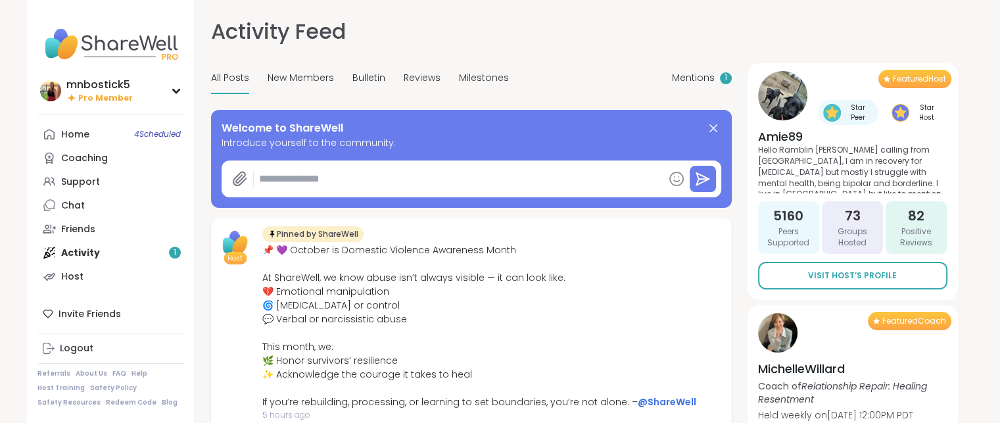
type textarea "*"
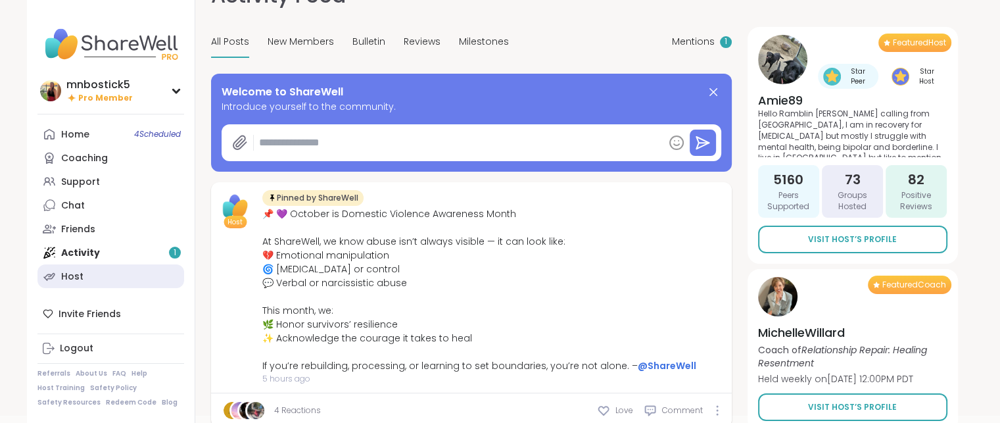
click at [107, 276] on link "Host" at bounding box center [110, 276] width 147 height 24
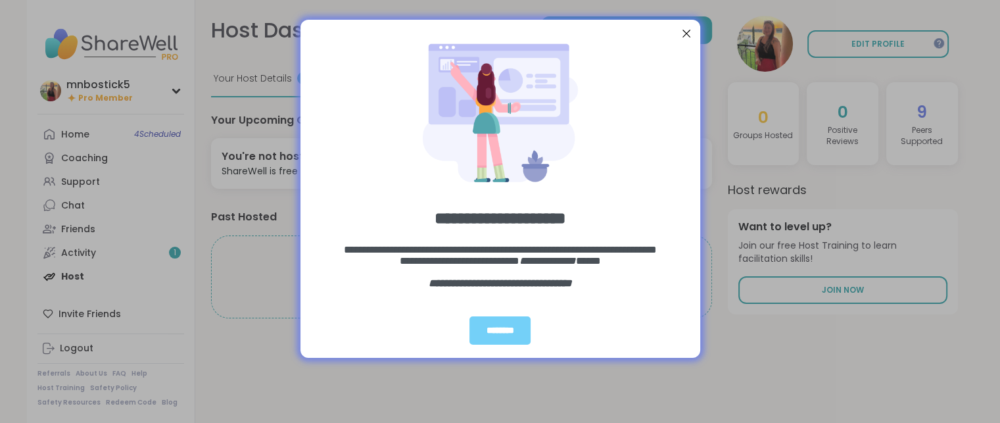
click at [688, 31] on div "Close Step" at bounding box center [685, 33] width 17 height 17
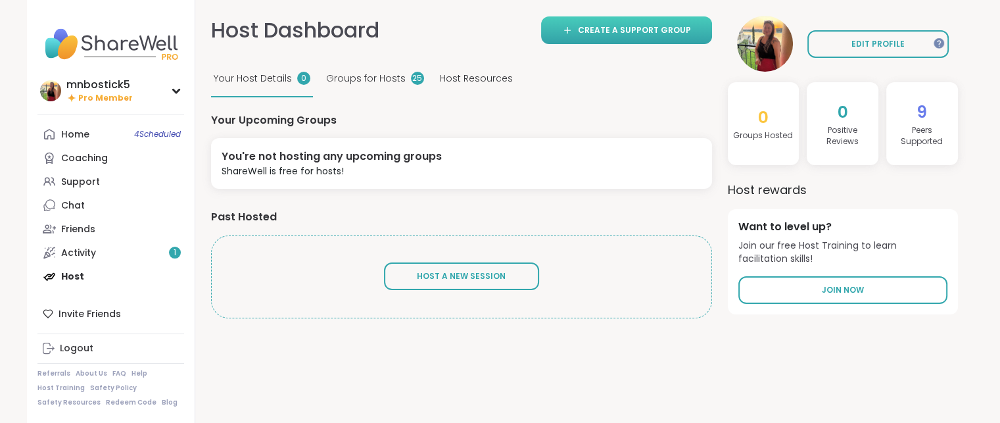
click at [602, 27] on span "Create a support group" at bounding box center [634, 30] width 113 height 12
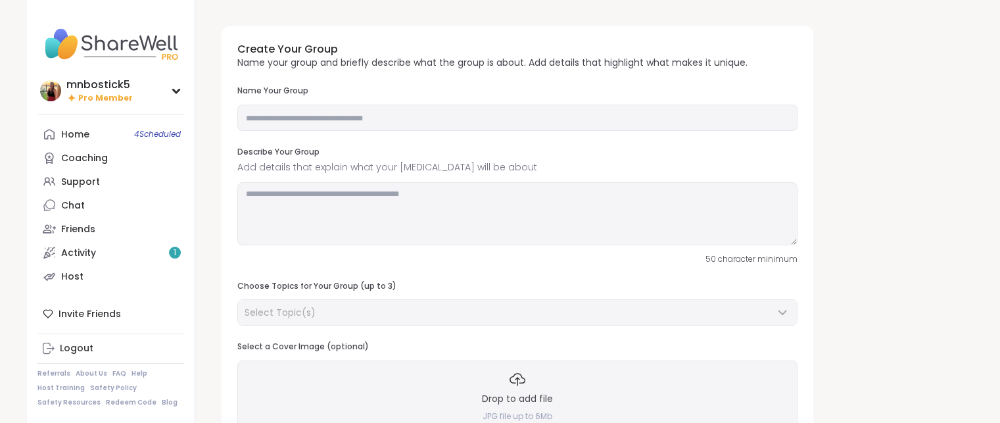
click at [118, 43] on img at bounding box center [110, 44] width 147 height 46
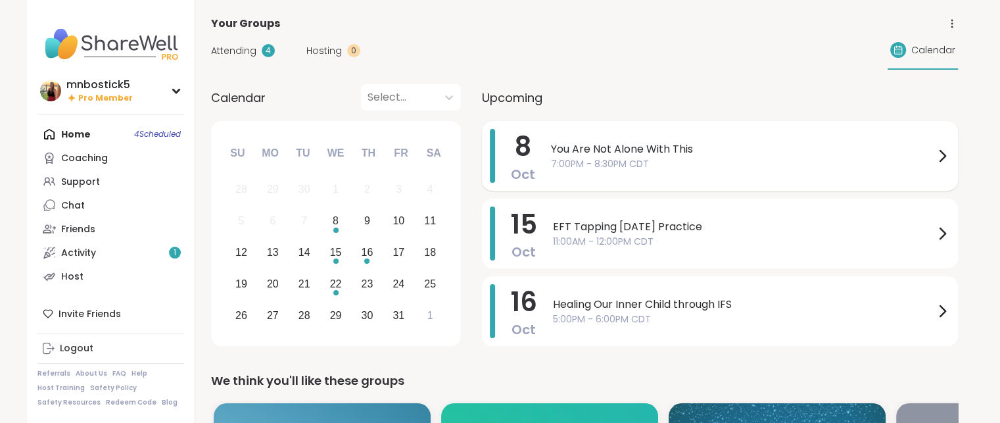
click at [521, 154] on span "8" at bounding box center [523, 146] width 16 height 37
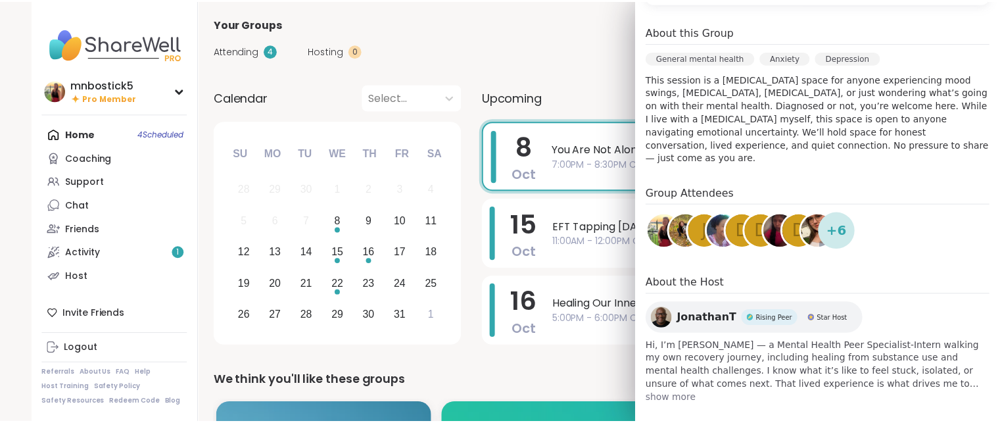
scroll to position [354, 0]
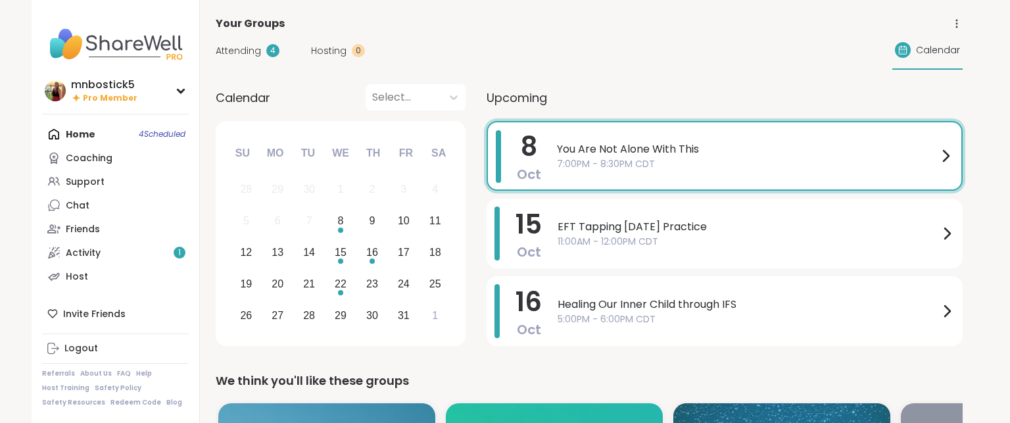
click at [585, 59] on div "Attending 4 Hosting 0 Calendar" at bounding box center [589, 51] width 747 height 38
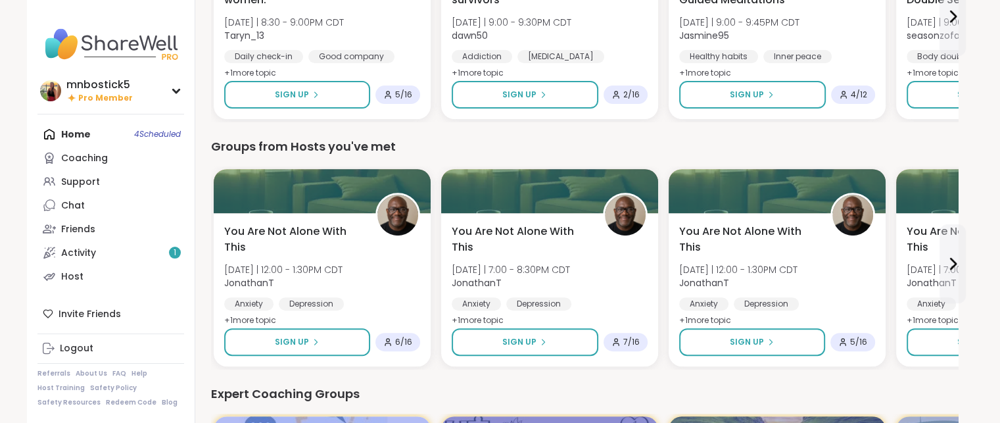
scroll to position [481, 0]
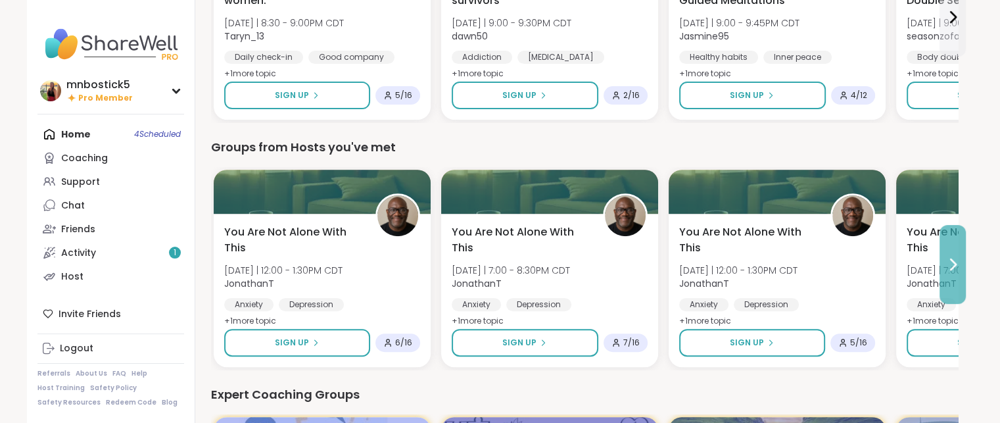
click at [953, 266] on icon at bounding box center [953, 264] width 5 height 11
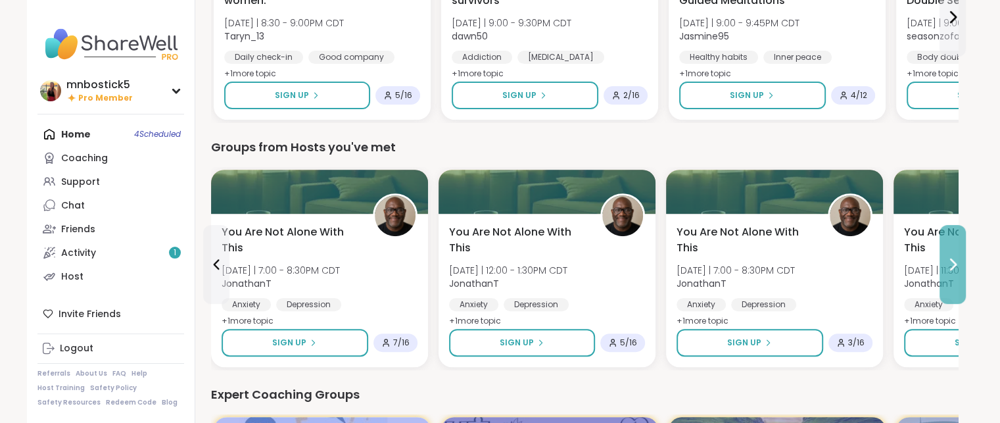
click at [953, 266] on icon at bounding box center [953, 264] width 5 height 11
